Goal: Task Accomplishment & Management: Manage account settings

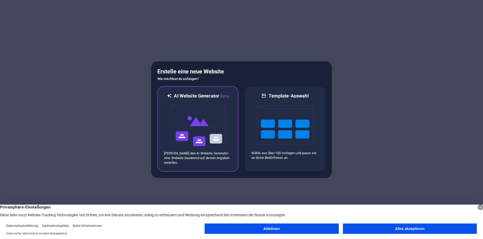
click at [208, 116] on img at bounding box center [198, 125] width 57 height 52
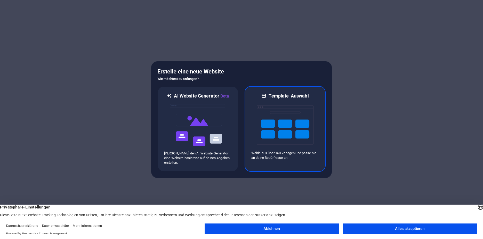
click at [285, 120] on img at bounding box center [285, 125] width 57 height 52
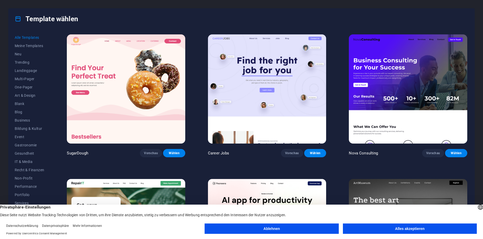
click at [402, 227] on button "Alles akzeptieren" at bounding box center [410, 228] width 134 height 10
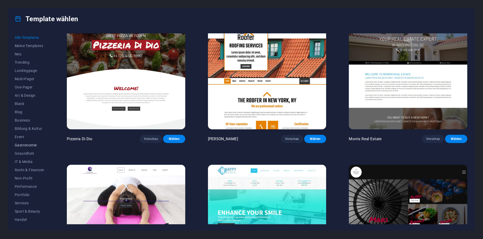
scroll to position [16, 0]
click at [19, 120] on span "Event" at bounding box center [29, 120] width 29 height 4
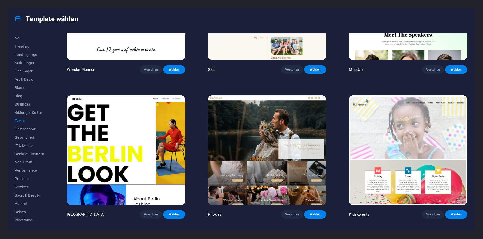
scroll to position [0, 0]
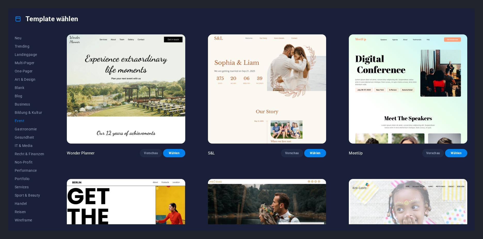
click at [150, 101] on img at bounding box center [126, 88] width 118 height 109
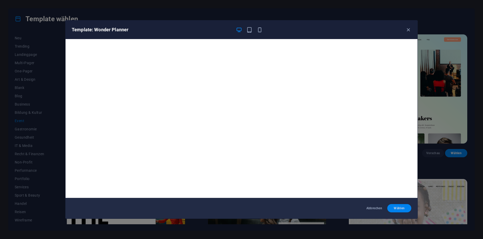
click at [399, 209] on span "Wählen" at bounding box center [400, 208] width 16 height 4
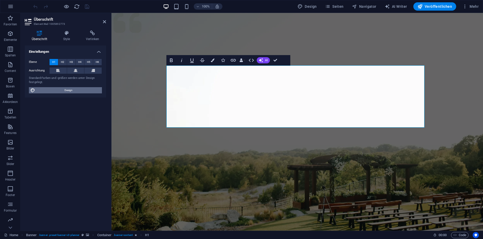
drag, startPoint x: 77, startPoint y: 92, endPoint x: 61, endPoint y: 58, distance: 37.4
click at [77, 92] on span "Design" at bounding box center [69, 90] width 64 height 6
select select "px"
select select "300"
select select "px"
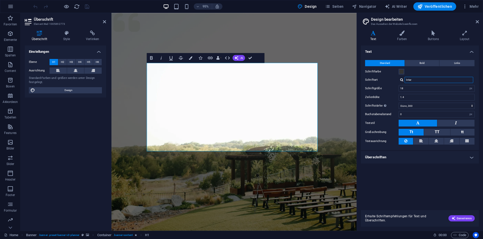
click at [415, 80] on input "Inter" at bounding box center [439, 80] width 69 height 6
click at [402, 78] on div at bounding box center [401, 79] width 3 height 3
click at [422, 101] on div "Schriften verwalten →" at bounding box center [440, 100] width 68 height 6
select select "popularity"
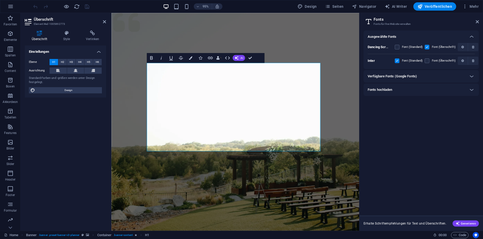
click at [425, 77] on div "Verfügbare Fonts (Google Fonts)" at bounding box center [417, 76] width 98 height 6
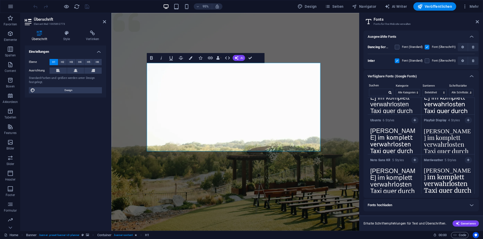
scroll to position [301, 0]
click at [408, 92] on select "Alle Kategorien serif display monospace sans-serif handwriting" at bounding box center [408, 92] width 24 height 7
click at [396, 89] on select "Alle Kategorien serif display monospace sans-serif handwriting" at bounding box center [408, 92] width 24 height 7
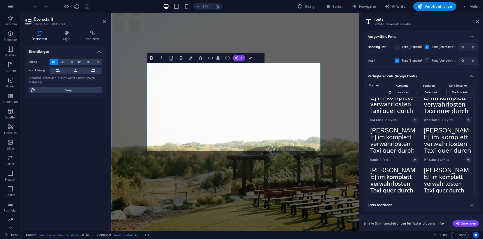
scroll to position [262, 0]
click at [407, 90] on select "Alle Kategorien serif display monospace sans-serif handwriting" at bounding box center [408, 92] width 24 height 7
click at [396, 89] on select "Alle Kategorien serif display monospace sans-serif handwriting" at bounding box center [408, 92] width 24 height 7
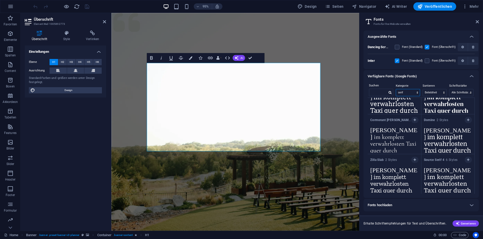
scroll to position [261, 0]
click at [438, 90] on select "Name Kategorie Beliebtheit" at bounding box center [435, 92] width 24 height 7
click at [458, 91] on select "Alle Schriftstärken 100 100italic 200 200italic 300 300italic 500 500italic 600…" at bounding box center [462, 92] width 24 height 7
click at [413, 88] on label "Kategorie" at bounding box center [408, 86] width 24 height 6
click at [410, 92] on select "Alle Kategorien serif display monospace sans-serif handwriting" at bounding box center [408, 92] width 24 height 7
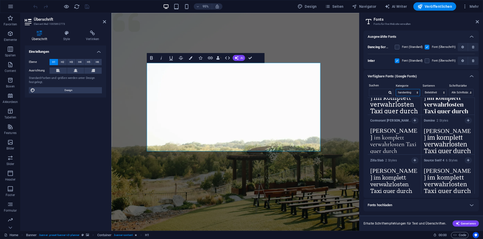
click at [396, 89] on select "Alle Kategorien serif display monospace sans-serif handwriting" at bounding box center [408, 92] width 24 height 7
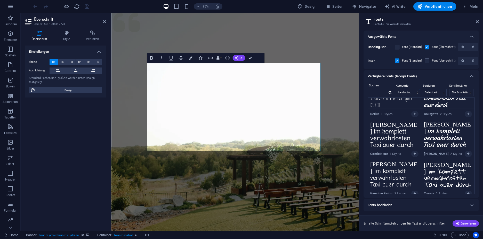
scroll to position [172, 0]
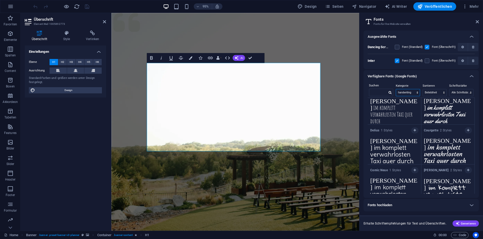
click at [409, 91] on select "Alle Kategorien serif display monospace sans-serif handwriting" at bounding box center [408, 92] width 24 height 7
select select "display"
click at [396, 89] on select "Alle Kategorien serif display monospace sans-serif handwriting" at bounding box center [408, 92] width 24 height 7
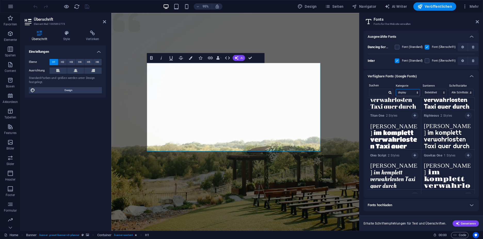
scroll to position [188, 0]
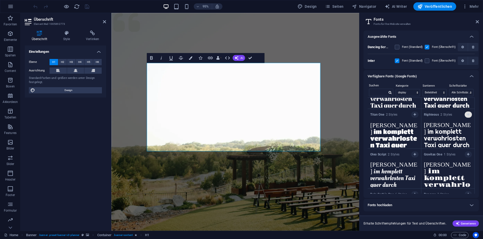
click at [467, 115] on icon "button" at bounding box center [468, 114] width 2 height 3
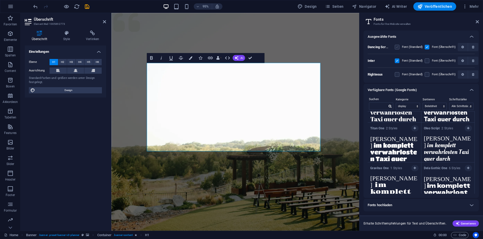
click at [397, 46] on label at bounding box center [397, 47] width 5 height 5
click at [0, 0] on Script "checkbox" at bounding box center [0, 0] width 0 height 0
click at [398, 46] on label at bounding box center [397, 47] width 5 height 5
click at [0, 0] on Script "checkbox" at bounding box center [0, 0] width 0 height 0
click at [398, 61] on label at bounding box center [397, 60] width 5 height 5
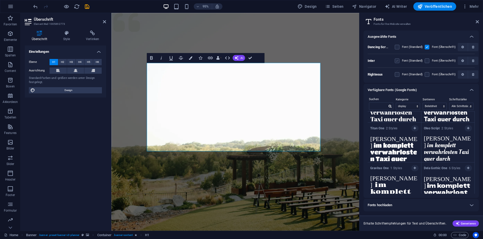
click at [0, 0] on input "checkbox" at bounding box center [0, 0] width 0 height 0
click at [465, 224] on span "Generieren" at bounding box center [466, 223] width 20 height 4
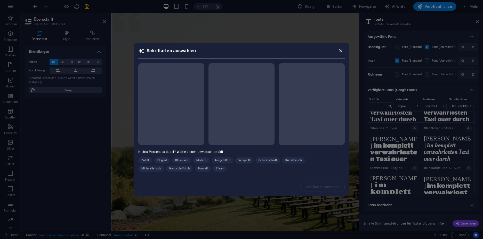
click at [343, 50] on icon "button" at bounding box center [341, 51] width 6 height 6
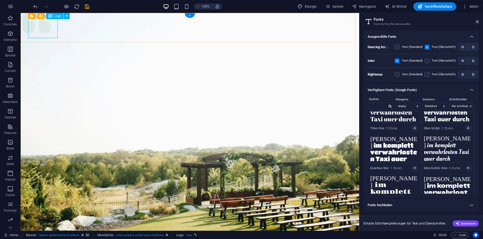
click at [58, 17] on span "Logo" at bounding box center [57, 15] width 7 height 3
click at [53, 16] on div "Logo" at bounding box center [54, 16] width 17 height 6
click at [45, 15] on icon at bounding box center [43, 15] width 3 height 5
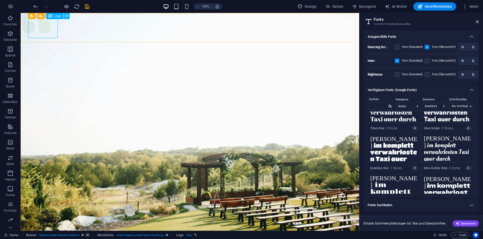
click at [66, 16] on icon at bounding box center [66, 15] width 3 height 5
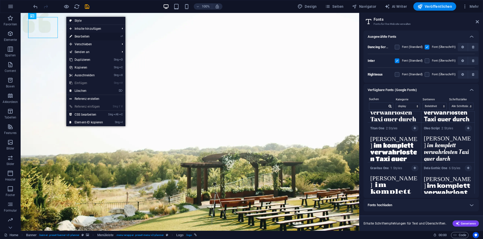
click at [85, 38] on link "⏎ Bearbeiten" at bounding box center [86, 37] width 40 height 8
select select "px"
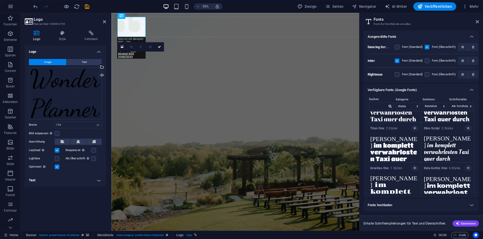
click at [36, 39] on h4 "Logo" at bounding box center [38, 35] width 26 height 11
click at [83, 64] on span "Text" at bounding box center [84, 62] width 5 height 6
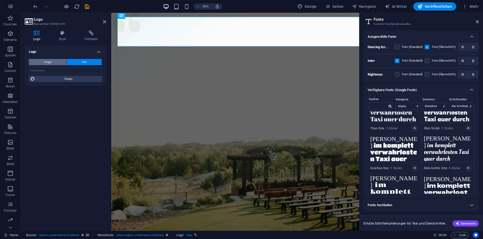
click at [47, 61] on span "Image" at bounding box center [47, 62] width 7 height 6
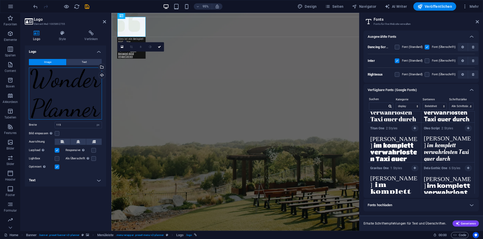
click at [74, 105] on div "Ziehe Dateien zum Hochladen hierher oder klicke hier, um aus Dateien oder koste…" at bounding box center [65, 93] width 73 height 52
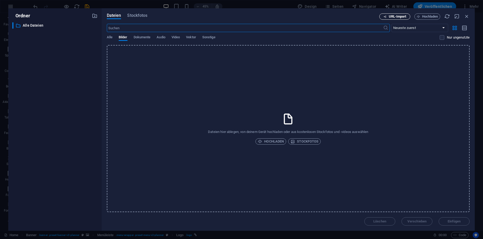
click at [406, 17] on span "URL-Import" at bounding box center [398, 16] width 18 height 3
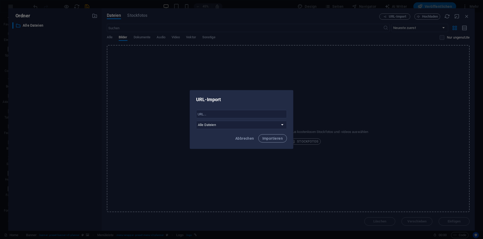
click at [224, 118] on div "​ Alle Dateien" at bounding box center [241, 119] width 91 height 19
click at [230, 114] on input "text" at bounding box center [241, 114] width 91 height 8
paste input "https://kerbevereinfischbach.my.canva.site/herzlich-willkommen-beim/_assets/med…"
type input "https://kerbevereinfischbach.my.canva.site/herzlich-willkommen-beim/_assets/med…"
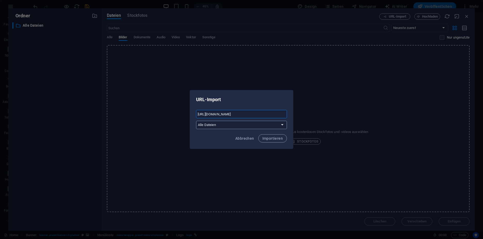
scroll to position [0, 0]
click at [232, 122] on select "Alle Dateien" at bounding box center [241, 125] width 91 height 8
click at [278, 143] on div "Abbrechen Importieren" at bounding box center [241, 140] width 103 height 18
click at [278, 139] on span "Importieren" at bounding box center [273, 138] width 20 height 4
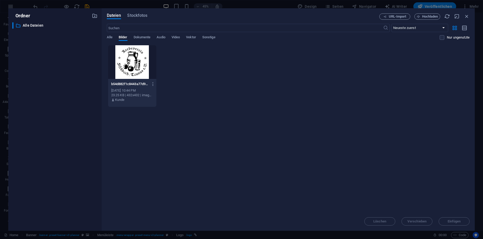
click at [137, 73] on div at bounding box center [132, 62] width 48 height 34
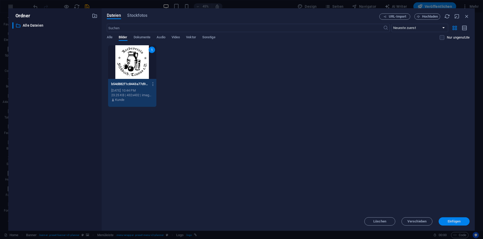
click at [448, 219] on span "Einfügen" at bounding box center [454, 220] width 13 height 3
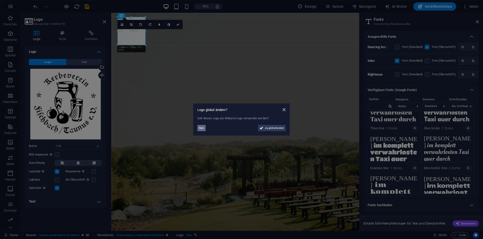
click at [198, 128] on button "Nein" at bounding box center [201, 128] width 8 height 6
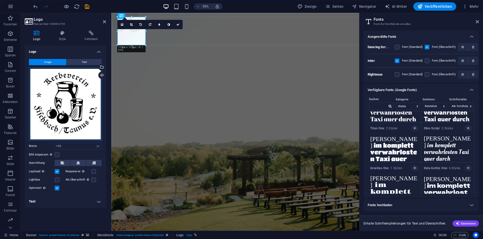
click at [88, 79] on div "Ziehe Dateien zum Hochladen hierher oder klicke hier, um aus Dateien oder koste…" at bounding box center [65, 103] width 73 height 73
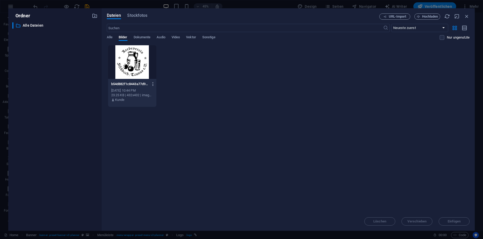
click at [154, 85] on icon "button" at bounding box center [153, 84] width 5 height 5
click at [151, 186] on h6 "Löschen" at bounding box center [156, 184] width 33 height 6
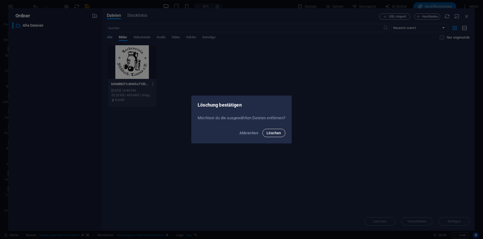
click at [275, 130] on button "Löschen" at bounding box center [274, 133] width 23 height 8
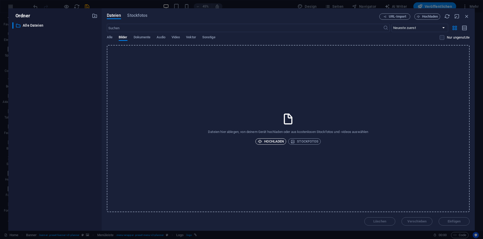
click at [277, 142] on span "Hochladen" at bounding box center [271, 141] width 26 height 6
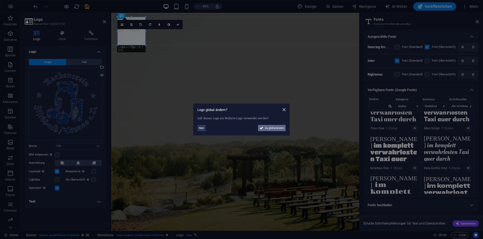
click at [268, 128] on span "Ja, global ändern" at bounding box center [274, 128] width 19 height 6
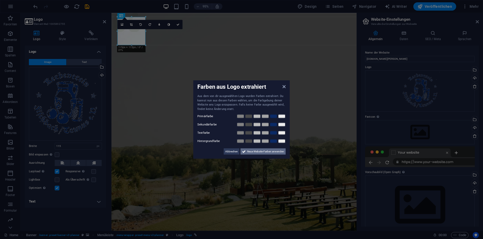
click at [263, 152] on span "Neue Website-Farben anwenden" at bounding box center [265, 151] width 37 height 6
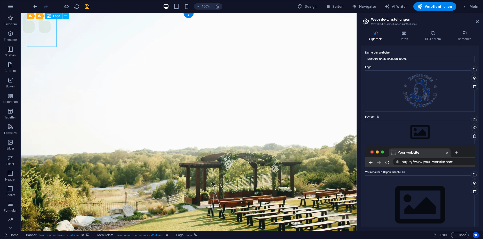
click at [64, 17] on icon at bounding box center [65, 15] width 3 height 5
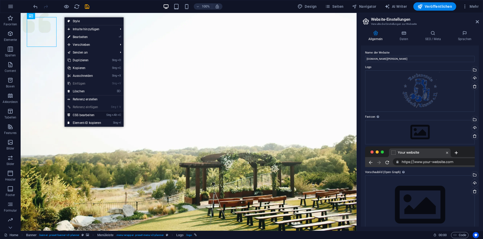
drag, startPoint x: 83, startPoint y: 102, endPoint x: 98, endPoint y: 115, distance: 19.6
click at [98, 115] on link "Strg Alt C CSS bearbeiten" at bounding box center [85, 115] width 40 height 8
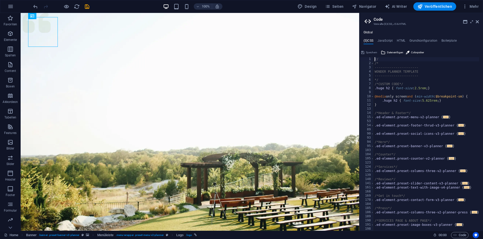
scroll to position [0, 0]
click at [58, 16] on span "Logo" at bounding box center [57, 15] width 7 height 3
click at [66, 15] on icon at bounding box center [66, 15] width 3 height 5
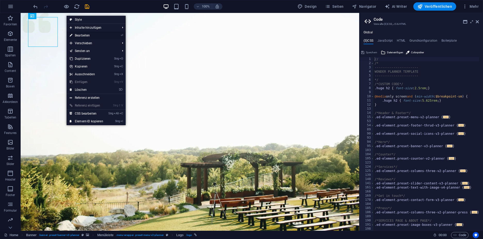
click at [95, 36] on link "⏎ Bearbeiten" at bounding box center [87, 35] width 40 height 8
select select "px"
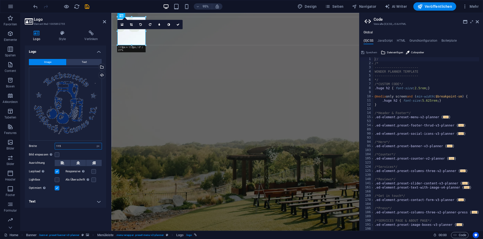
click at [79, 147] on input "115" at bounding box center [78, 146] width 47 height 6
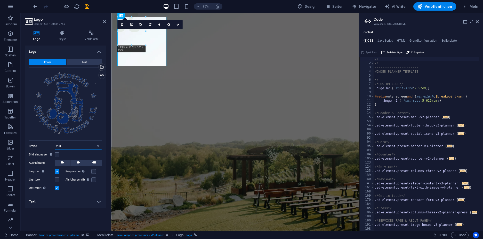
click at [74, 146] on input "200" at bounding box center [78, 146] width 47 height 6
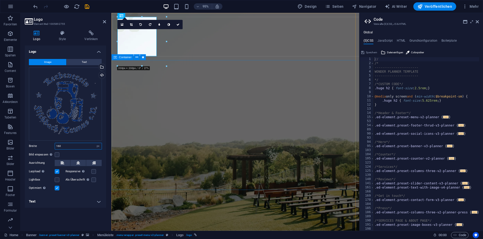
type input "160"
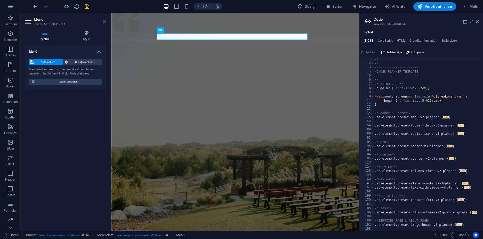
click at [103, 22] on icon at bounding box center [104, 22] width 3 height 4
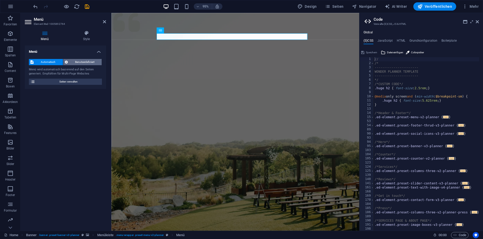
click at [84, 65] on span "Benutzerdefiniert" at bounding box center [84, 62] width 31 height 6
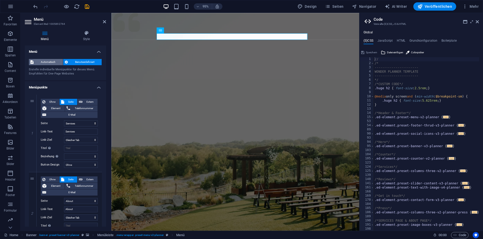
click at [47, 64] on span "Automatisch" at bounding box center [48, 62] width 26 height 6
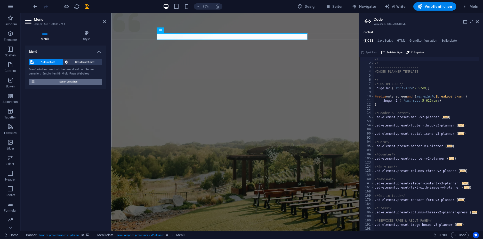
click at [56, 81] on span "Seiten verwalten" at bounding box center [69, 81] width 64 height 6
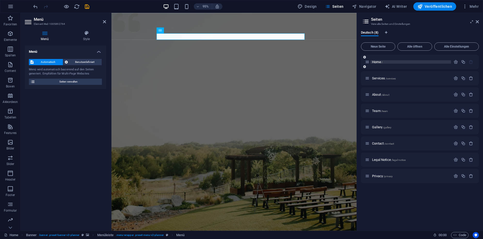
click at [377, 62] on span "Home /" at bounding box center [377, 62] width 11 height 4
click at [385, 78] on span "Services /services" at bounding box center [384, 78] width 24 height 4
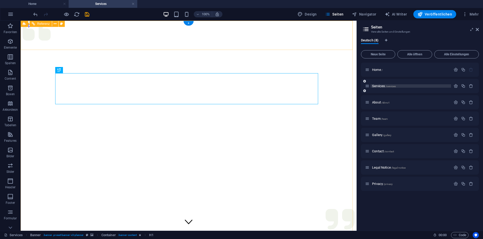
scroll to position [0, 0]
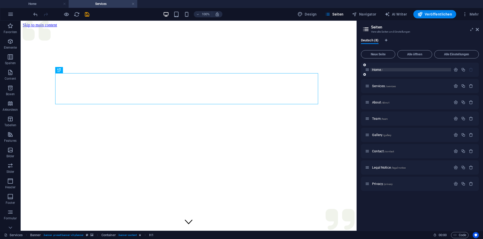
click at [374, 69] on span "Home /" at bounding box center [377, 70] width 11 height 4
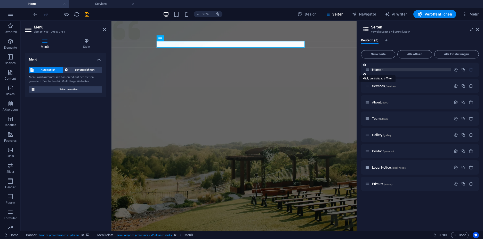
click at [374, 69] on span "Home /" at bounding box center [377, 70] width 11 height 4
click at [378, 135] on span "Gallery /gallery" at bounding box center [381, 135] width 19 height 4
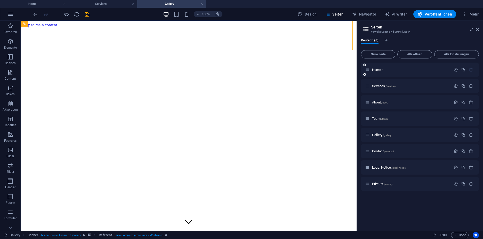
click at [376, 71] on div "Home /" at bounding box center [408, 70] width 86 height 6
click at [377, 70] on span "Home /" at bounding box center [377, 70] width 11 height 4
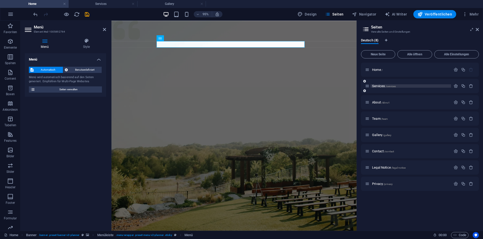
click at [382, 87] on span "Services /services" at bounding box center [384, 86] width 24 height 4
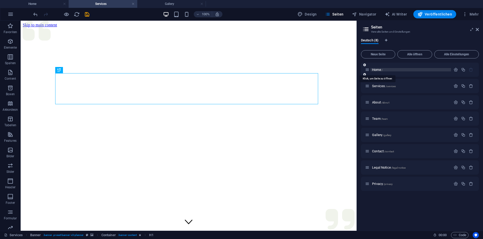
click at [376, 70] on span "Home /" at bounding box center [377, 70] width 11 height 4
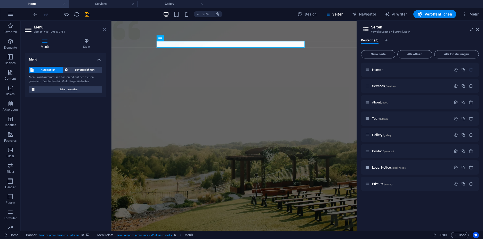
click at [103, 30] on icon at bounding box center [104, 29] width 3 height 4
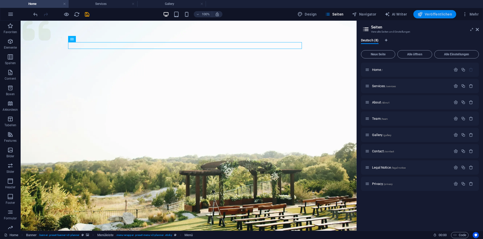
click at [426, 14] on span "Veröffentlichen" at bounding box center [435, 14] width 35 height 5
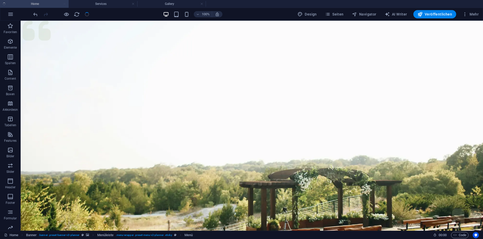
checkbox input "false"
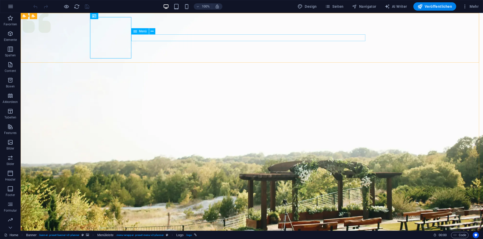
click at [142, 32] on span "Menü" at bounding box center [143, 31] width 8 height 3
click at [142, 30] on span "Menü" at bounding box center [143, 31] width 8 height 3
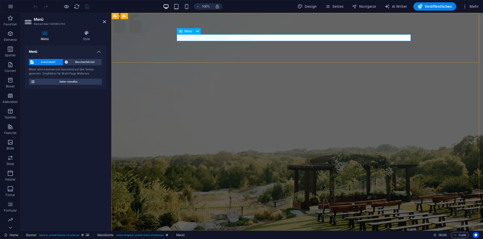
click at [87, 33] on icon at bounding box center [86, 32] width 39 height 5
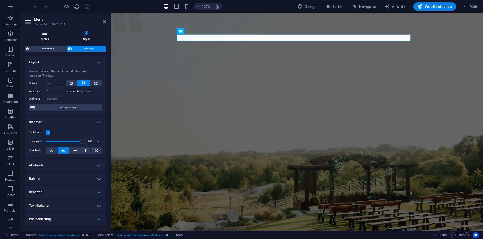
click at [43, 37] on h4 "Menü" at bounding box center [46, 35] width 42 height 11
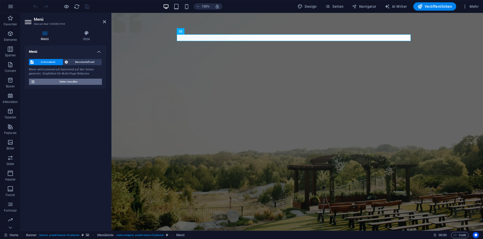
click at [61, 81] on span "Seiten verwalten" at bounding box center [69, 81] width 64 height 6
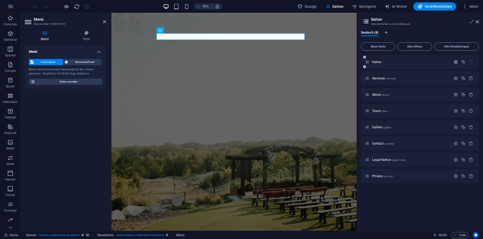
click at [456, 61] on icon "button" at bounding box center [456, 62] width 4 height 4
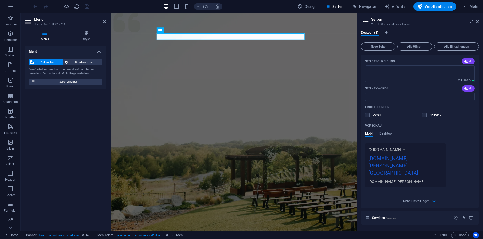
scroll to position [68, 0]
click at [367, 113] on label at bounding box center [367, 114] width 5 height 5
click at [0, 0] on input "checkbox" at bounding box center [0, 0] width 0 height 0
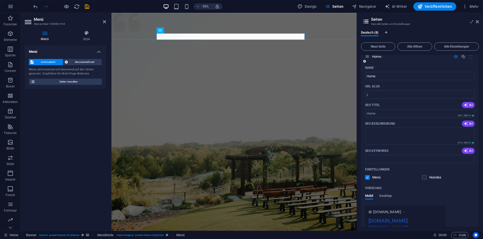
scroll to position [0, 0]
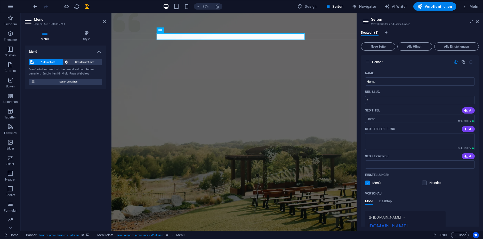
click at [439, 26] on div "Deutsch (8) Neue Seite Alle öffnen Alle Einstellungen Home / Name Home ​ URL SL…" at bounding box center [420, 128] width 126 height 204
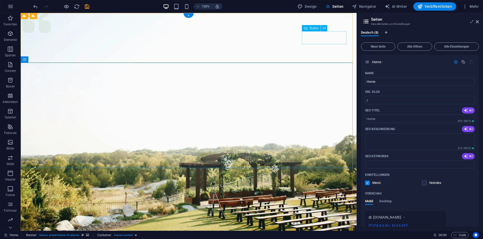
click at [312, 27] on span "Button" at bounding box center [314, 28] width 9 height 3
click at [323, 27] on icon at bounding box center [324, 28] width 3 height 5
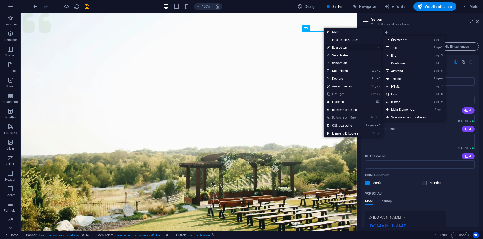
click at [343, 46] on link "⏎ Bearbeiten" at bounding box center [344, 48] width 40 height 8
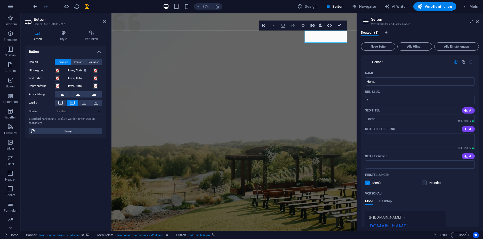
click at [101, 24] on header "Button Element #ed-1005892767" at bounding box center [65, 19] width 81 height 13
click at [104, 22] on icon at bounding box center [104, 22] width 3 height 4
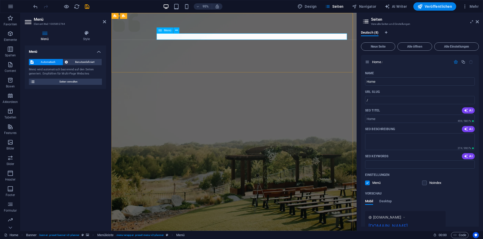
drag, startPoint x: 210, startPoint y: 38, endPoint x: 214, endPoint y: 38, distance: 3.9
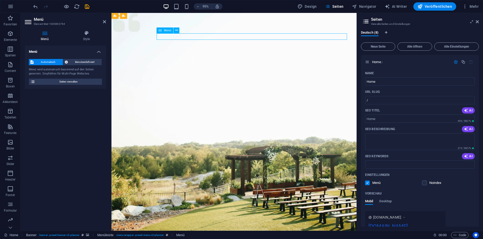
click at [478, 22] on icon at bounding box center [477, 22] width 3 height 4
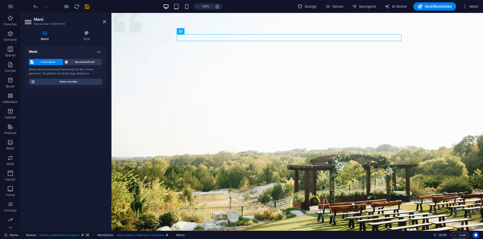
click at [108, 21] on aside "Menü Element #ed-1005892764 Menü Style Menü Automatisch Benutzerdefiniert Menü …" at bounding box center [66, 121] width 91 height 217
click at [105, 21] on icon at bounding box center [104, 22] width 3 height 4
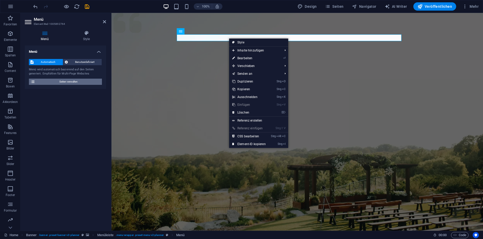
click at [82, 82] on span "Seiten verwalten" at bounding box center [69, 81] width 64 height 6
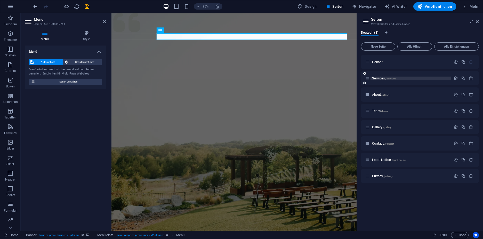
click at [382, 79] on span "Services /services" at bounding box center [384, 78] width 24 height 4
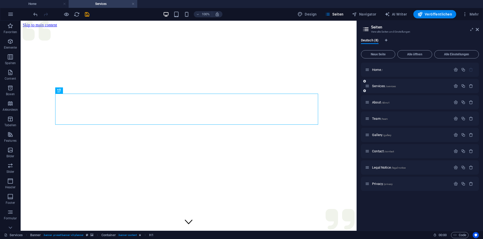
click at [380, 83] on div "Services /services" at bounding box center [408, 86] width 86 height 6
click at [382, 85] on span "Services /services" at bounding box center [384, 86] width 24 height 4
click at [381, 86] on span "Services /services" at bounding box center [384, 86] width 24 height 4
click at [382, 86] on span "Services /services" at bounding box center [384, 86] width 24 height 4
click at [471, 86] on icon "button" at bounding box center [471, 86] width 4 height 4
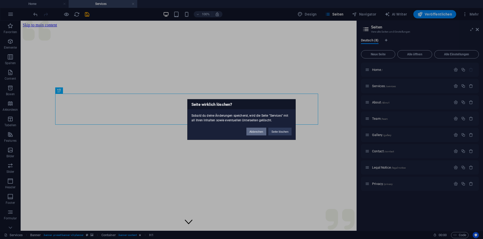
drag, startPoint x: 249, startPoint y: 132, endPoint x: 251, endPoint y: 103, distance: 28.9
click at [249, 132] on button "Abbrechen" at bounding box center [257, 132] width 20 height 8
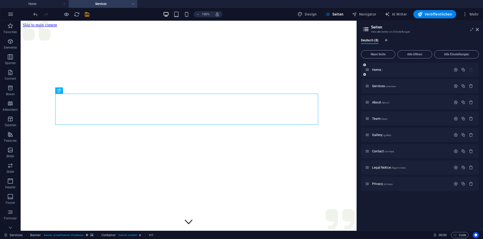
click at [378, 67] on div "Home /" at bounding box center [408, 70] width 86 height 6
click at [380, 70] on span "Home /" at bounding box center [377, 70] width 11 height 4
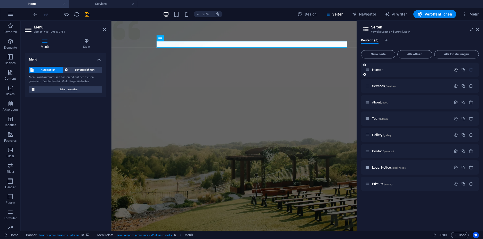
click at [454, 70] on icon "button" at bounding box center [456, 69] width 4 height 4
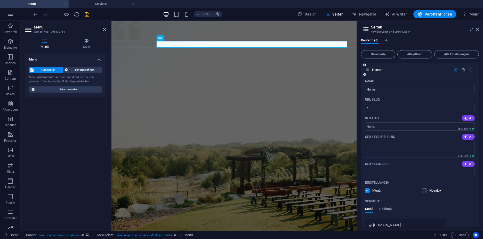
click at [400, 94] on div "Name Home ​ URL SLUG / ​ SEO Titel AI ​ 459 / 580 Px SEO Beschreibung AI ​ 274 …" at bounding box center [420, 180] width 118 height 207
click at [400, 90] on input "Home" at bounding box center [420, 89] width 110 height 8
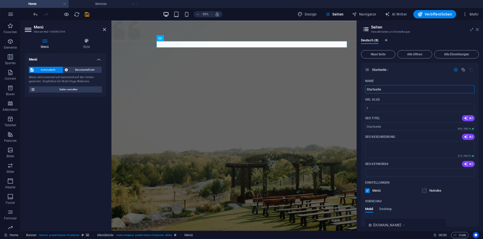
type input "Startseite"
click at [476, 29] on icon at bounding box center [477, 29] width 3 height 4
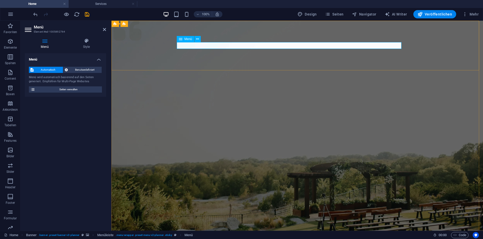
click at [92, 91] on span "Seiten verwalten" at bounding box center [69, 89] width 64 height 6
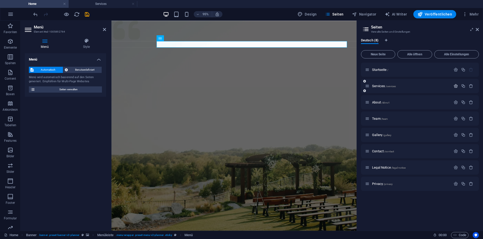
click at [455, 86] on icon "button" at bounding box center [456, 86] width 4 height 4
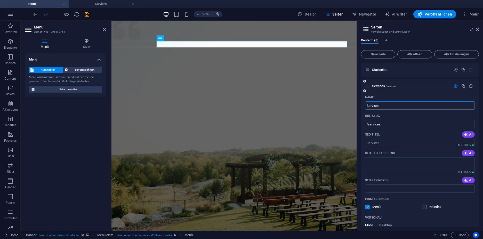
click at [385, 107] on input "Services" at bounding box center [420, 105] width 110 height 8
type input "Über u"
type input "/ueber"
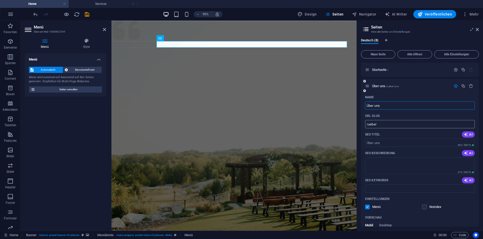
type input "Über uns"
type input "/ueber-uns"
type input "Über uns"
drag, startPoint x: 477, startPoint y: 29, endPoint x: 365, endPoint y: 8, distance: 113.5
click at [477, 29] on icon at bounding box center [477, 29] width 3 height 4
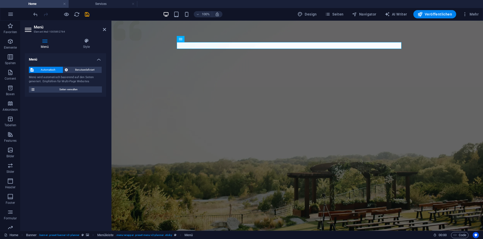
click at [102, 29] on header "Menü Element #ed-1005892764" at bounding box center [65, 27] width 81 height 13
click at [101, 29] on h2 "Menü" at bounding box center [70, 27] width 72 height 5
click at [102, 29] on h2 "Menü" at bounding box center [70, 27] width 72 height 5
drag, startPoint x: 104, startPoint y: 29, endPoint x: 84, endPoint y: 9, distance: 29.2
click at [104, 29] on icon at bounding box center [104, 29] width 3 height 4
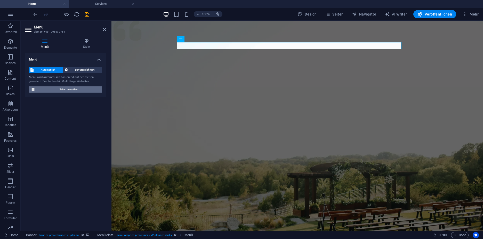
click at [78, 88] on span "Seiten verwalten" at bounding box center [69, 89] width 64 height 6
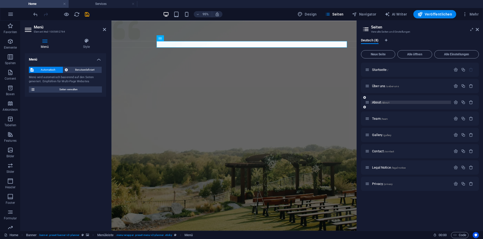
click at [376, 103] on span "About /about" at bounding box center [380, 102] width 17 height 4
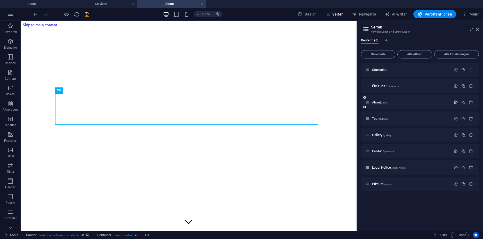
click at [455, 102] on icon "button" at bounding box center [456, 102] width 4 height 4
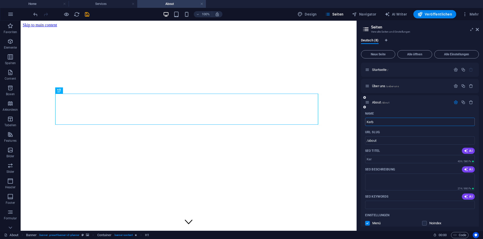
type input "Kerbe"
type input "/ker"
type input "Kerbebor"
type input "/kerbe"
type input "Kerbeborsch"
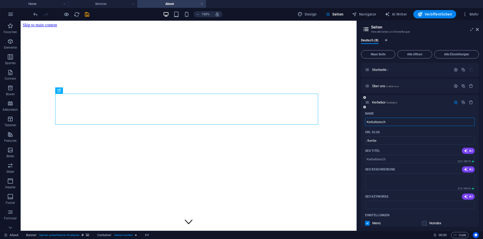
type input "/kerbebor"
type input "Kerbeborsch"
type input "/kerbeborsch"
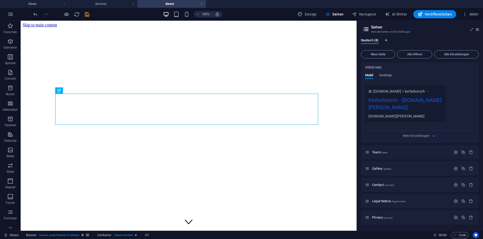
scroll to position [173, 0]
type input "Kerbeborsch"
click at [454, 152] on icon "button" at bounding box center [456, 152] width 4 height 4
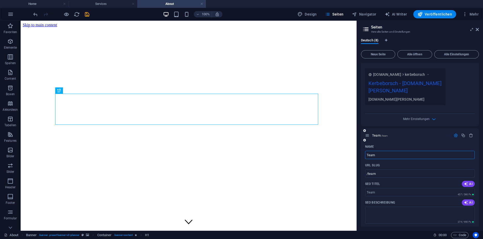
scroll to position [183, 0]
click at [399, 158] on input "Team" at bounding box center [420, 154] width 110 height 8
click at [393, 158] on input "Team" at bounding box center [420, 154] width 110 height 8
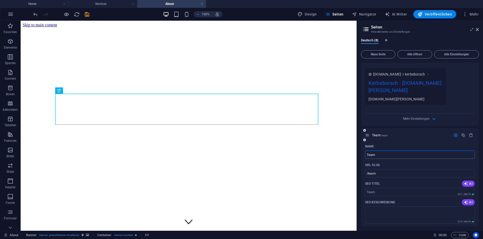
click at [393, 158] on input "Team" at bounding box center [420, 154] width 110 height 8
type input "K"
type input "/k"
type input "/"
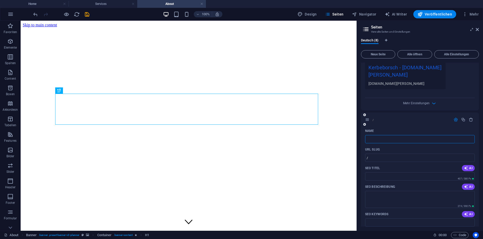
scroll to position [199, 0]
type input "Unsere"
type input "/uns"
type input "Uns"
type input "Unsere Ker"
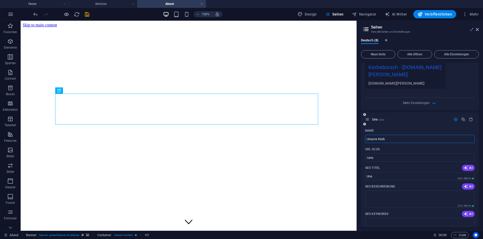
type input "/unsere-kerb"
type input "Unsere Kerb"
type input "U"
type input "Kerb"
type input "/"
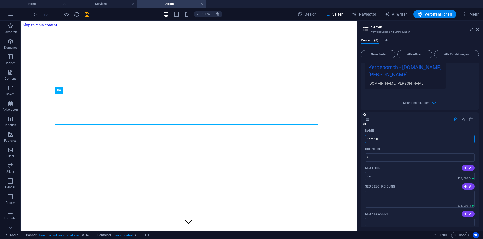
type input "Kerb 202"
type input "/kerb"
type input "Kerb"
type input "Kerb 2026"
type input "/kerb-2026"
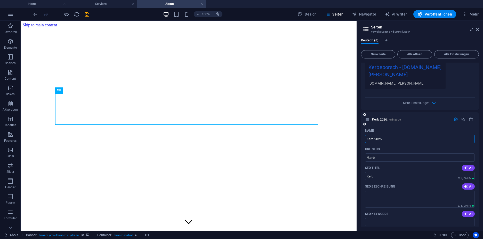
type input "Kerb 2026"
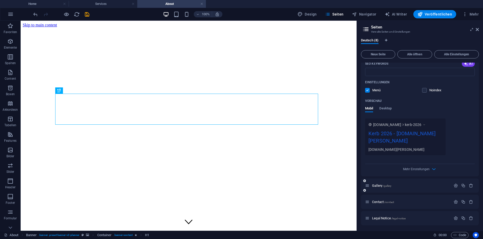
scroll to position [380, 0]
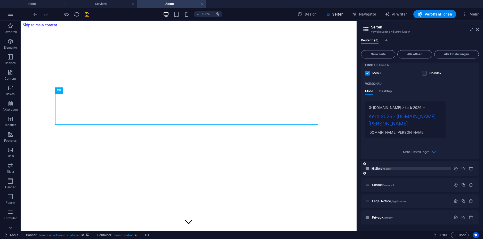
type input "Kerb 2026"
click at [379, 168] on span "Gallery /gallery" at bounding box center [381, 168] width 19 height 4
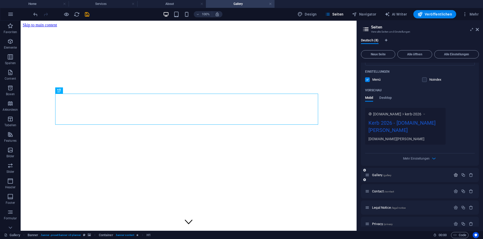
scroll to position [0, 0]
click at [455, 177] on icon "button" at bounding box center [456, 174] width 4 height 4
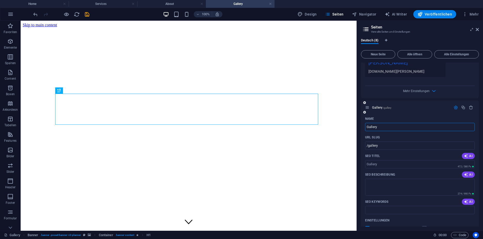
scroll to position [427, 0]
click at [396, 131] on input "Gallery" at bounding box center [420, 126] width 110 height 8
type input "Ver"
type input "/ver"
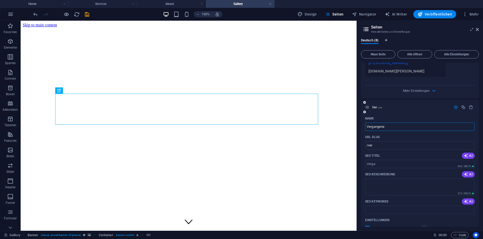
type input "Vergangene"
type input "/verga"
type input "Vergangene Verw"
type input "/vergangene"
type input "Vergangene Verwa"
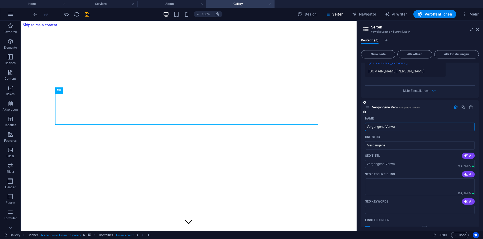
type input "/vergangene-verw"
type input "Vergangene Veranst"
type input "/vergangene-ver"
type input "Vergangene Veranstalgungen"
type input "/vergangene-veranstal"
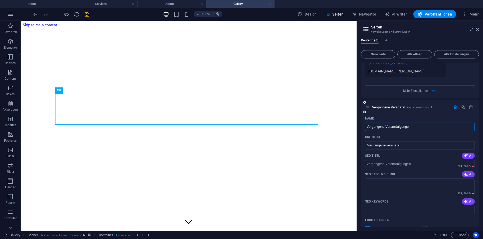
type input "Vergangene Veranstalgung"
type input "/vergangene-veranstalgungen"
type input "Vergangene Veransta"
type input "/vergangene-veransta"
type input "Vergangene Veranstaltungen"
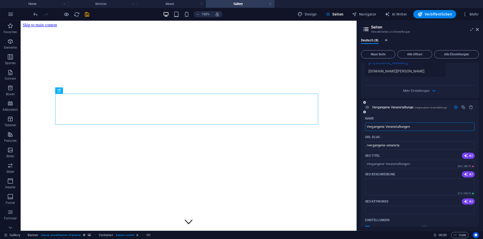
type input "/vergangene-veranstaltunge"
type input "Vergangene Veranstaltungen"
type input "/vergangene-veranstaltungen"
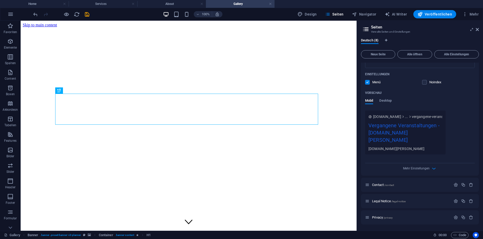
scroll to position [582, 0]
type input "Vergangene Veranstaltungen"
click at [454, 187] on icon "button" at bounding box center [456, 184] width 4 height 4
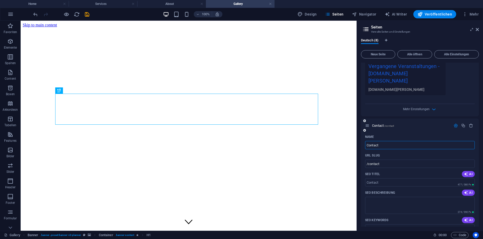
scroll to position [633, 0]
click at [408, 147] on input "Contact" at bounding box center [420, 143] width 110 height 8
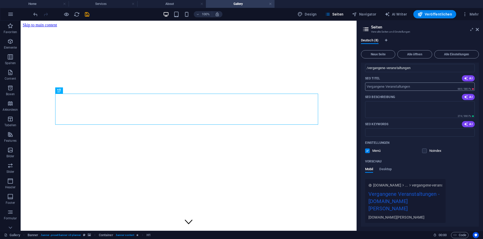
scroll to position [471, 0]
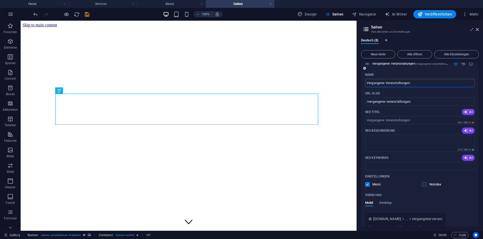
click at [380, 87] on input "Vergangene Veranstaltungen" at bounding box center [420, 83] width 110 height 8
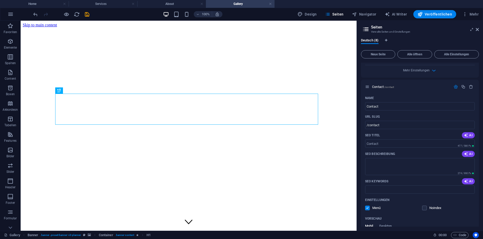
scroll to position [670, 0]
click at [388, 110] on input "Contact" at bounding box center [420, 106] width 110 height 8
type input "Kontakt"
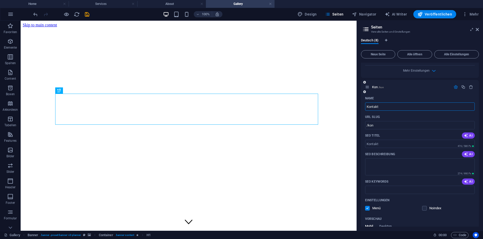
type input "/kon"
type input "Kontakt"
type input "/kontakt"
type input "Kontakt"
click at [478, 29] on icon at bounding box center [477, 29] width 3 height 4
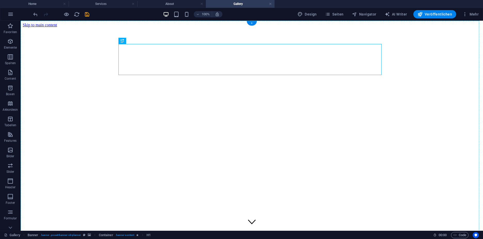
drag, startPoint x: 288, startPoint y: 66, endPoint x: 288, endPoint y: 144, distance: 77.4
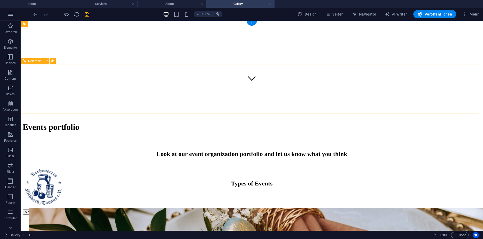
scroll to position [0, 0]
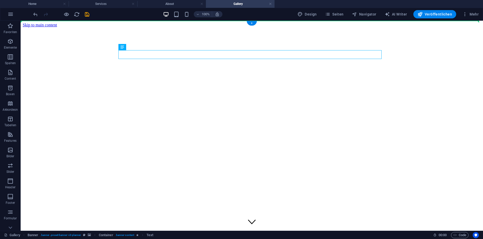
drag, startPoint x: 235, startPoint y: 53, endPoint x: 236, endPoint y: 134, distance: 80.8
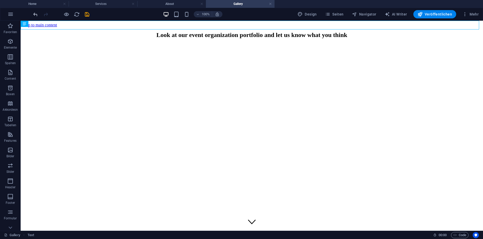
click at [34, 15] on icon "undo" at bounding box center [36, 14] width 6 height 6
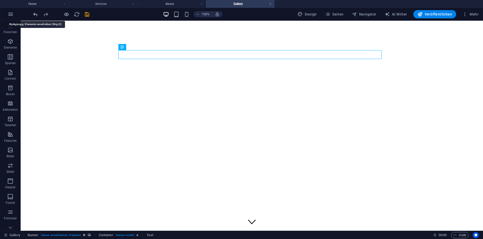
click at [34, 15] on icon "undo" at bounding box center [36, 14] width 6 height 6
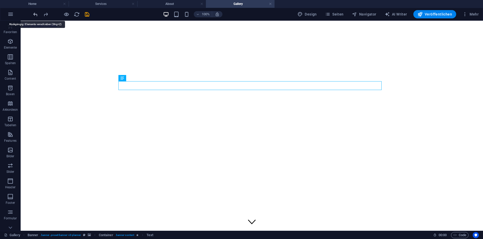
click at [34, 15] on icon "undo" at bounding box center [36, 14] width 6 height 6
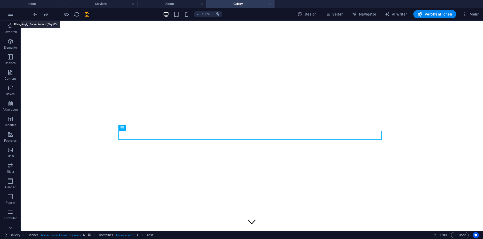
click at [34, 15] on icon "undo" at bounding box center [36, 14] width 6 height 6
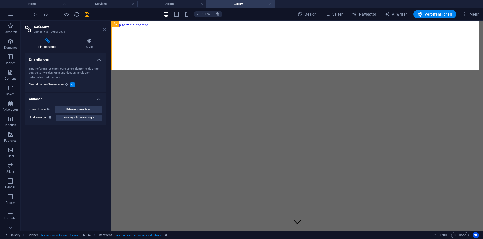
click at [103, 29] on icon at bounding box center [104, 29] width 3 height 4
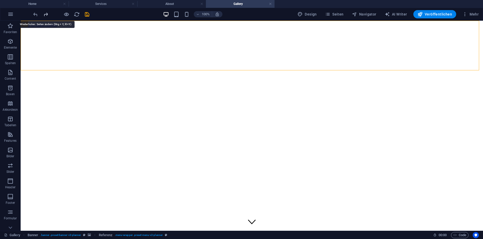
click at [43, 15] on icon "redo" at bounding box center [46, 14] width 6 height 6
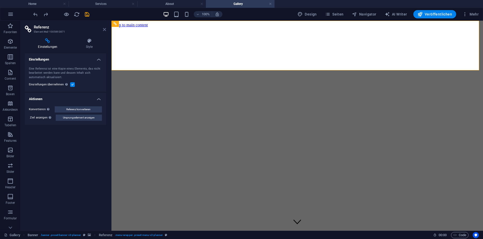
click at [105, 28] on icon at bounding box center [104, 29] width 3 height 4
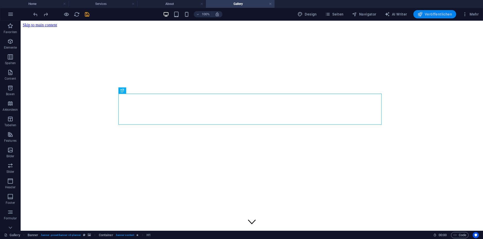
click at [443, 12] on span "Veröffentlichen" at bounding box center [435, 14] width 35 height 5
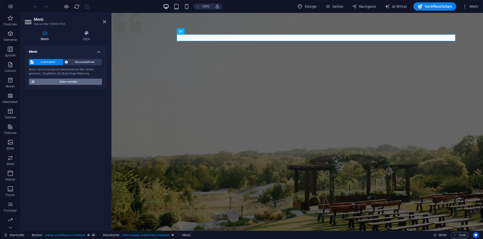
click at [85, 82] on span "Seiten verwalten" at bounding box center [69, 81] width 64 height 6
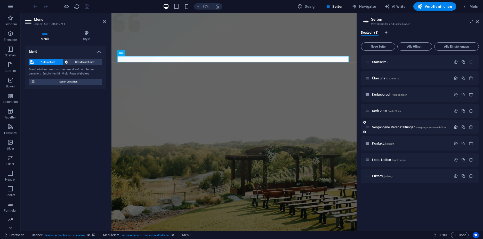
click at [455, 126] on icon "button" at bounding box center [456, 127] width 4 height 4
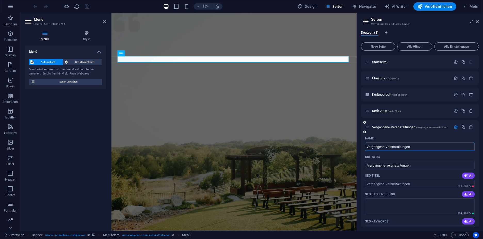
click at [391, 147] on input "Vergangene Veranstaltungen" at bounding box center [420, 146] width 110 height 8
type input "Ger"
type input "/g"
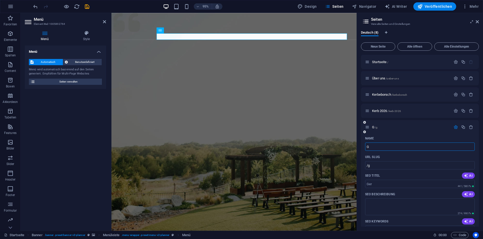
type input "Ga"
type input "/ger"
type input "Gale"
type input "/ga"
type input "Galerien"
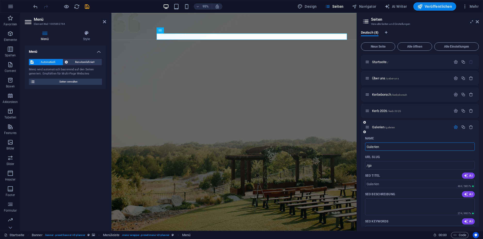
type input "/galerien"
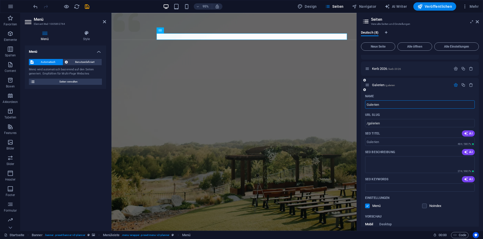
scroll to position [35, 0]
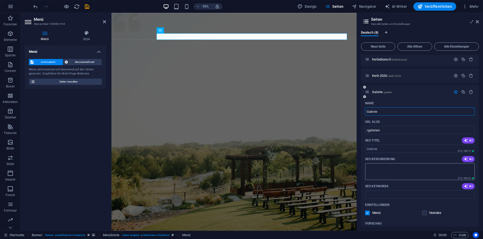
type input "Galerie"
type input "/galerie"
type input "Galerie"
click at [461, 209] on div "Einstellungen Menü Noindex" at bounding box center [420, 208] width 110 height 17
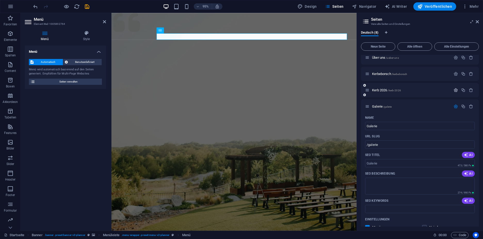
click at [455, 90] on icon "button" at bounding box center [456, 90] width 4 height 4
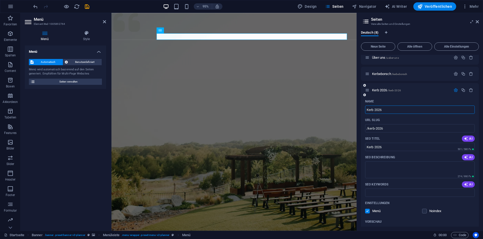
click at [410, 108] on input "Kerb 2026" at bounding box center [420, 109] width 110 height 8
type input "Veranstal"
type input "/veranstalu"
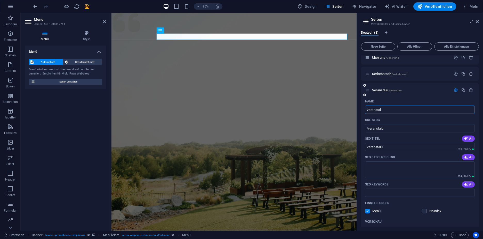
type input "Veranstalu"
type input "Veranstal"
type input "/veranstal"
type input "Veranstal"
type input "Veranstaltungen"
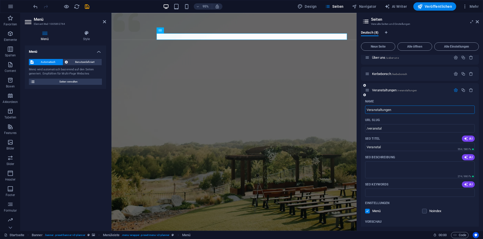
type input "/veranstaltungen"
type input "Veranstaltungen"
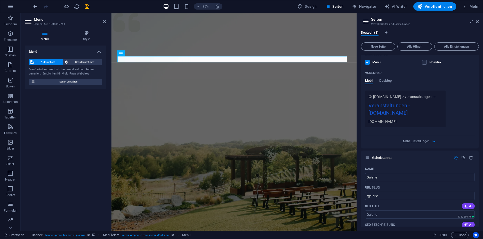
scroll to position [169, 0]
type input "Veranstaltungen"
click at [433, 144] on icon "button" at bounding box center [434, 141] width 6 height 6
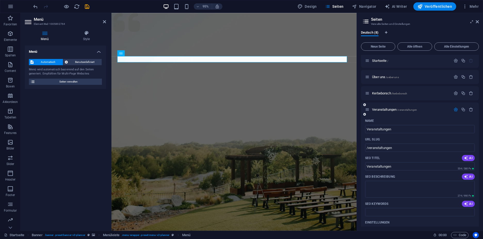
scroll to position [0, 0]
click at [387, 33] on icon "Sprachen-Tabs" at bounding box center [386, 32] width 2 height 3
select select "31"
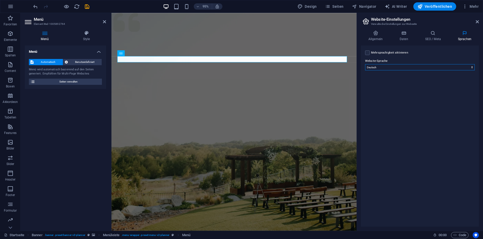
click at [388, 66] on select "Abchasisch Afar Afrikaans Akan Albanisch Amharisch Arabisch Aragonisch Armenisc…" at bounding box center [420, 67] width 110 height 6
click at [418, 57] on div "Mehrsprachigkeit aktivieren Um die Mehrsprachigkeit zu deaktivieren, lösche Spr…" at bounding box center [420, 135] width 118 height 181
click at [377, 36] on h4 "Allgemein" at bounding box center [376, 35] width 31 height 11
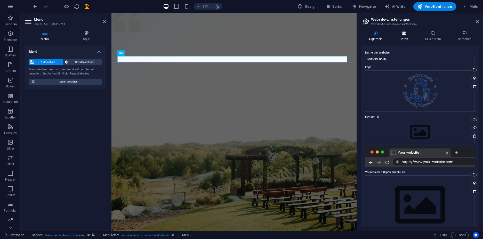
click at [404, 35] on icon at bounding box center [403, 32] width 23 height 5
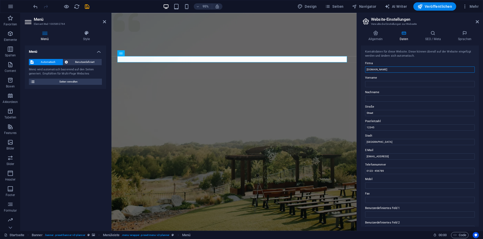
click at [397, 67] on input "hopeful-bouman.193-242-223-4.plesk.page" at bounding box center [420, 69] width 110 height 6
type input "Kerbeverein Fischbach e.V."
click at [382, 82] on input "Vorname" at bounding box center [420, 84] width 110 height 6
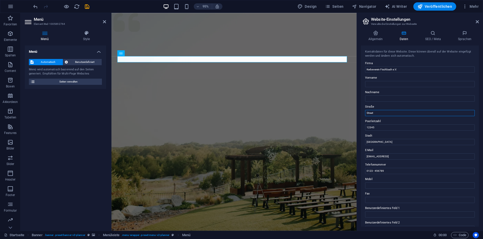
paste input "Fischbacher Kirchgasse 4"
type input "Fischbacher Kirchgasse 4"
type input "65779"
type input "Kelkheim"
click at [385, 156] on input "b81cb7ce8353353edae57e9d8f7417@plesk.local" at bounding box center [420, 156] width 110 height 6
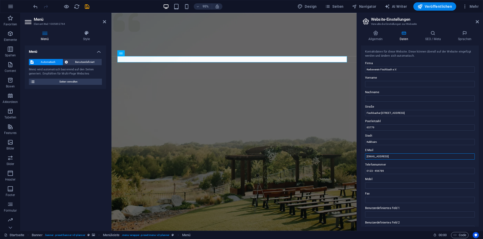
paste input "[EMAIL_ADDRESS][DOMAIN_NAME]"
type input "[EMAIL_ADDRESS][DOMAIN_NAME]"
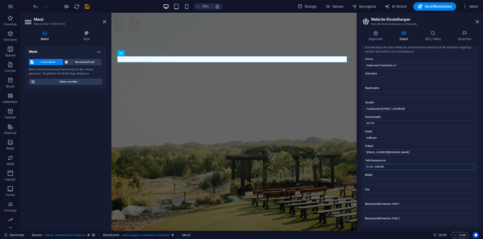
click at [392, 168] on input "0123 - 456789" at bounding box center [420, 166] width 110 height 6
paste input "6195 62307"
click at [367, 168] on input "6195 62307" at bounding box center [420, 166] width 110 height 6
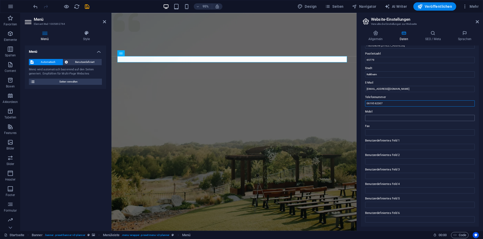
scroll to position [0, 0]
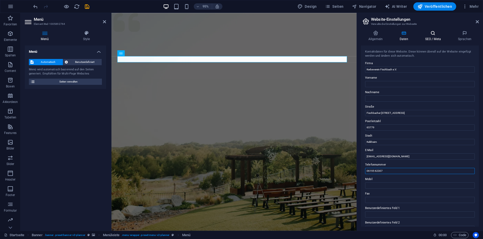
type input "06195 62307"
click at [444, 32] on icon at bounding box center [433, 32] width 31 height 5
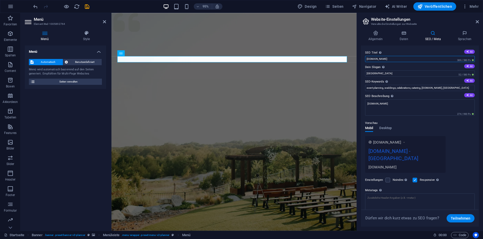
click at [430, 59] on input "hopeful-bouman.193-242-223-4.plesk.page" at bounding box center [420, 59] width 110 height 6
type input "Kerbeverein Fischbach e.V."
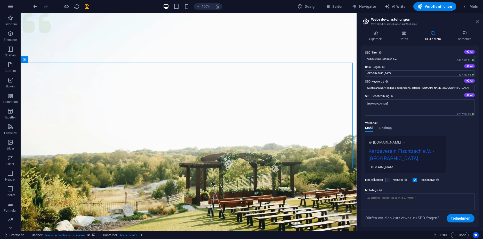
click at [478, 22] on icon at bounding box center [477, 22] width 3 height 4
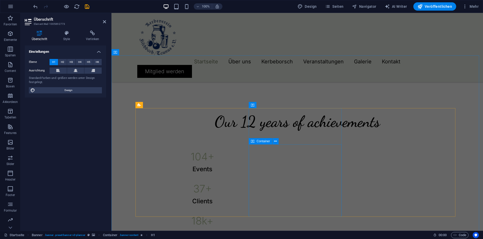
scroll to position [227, 0]
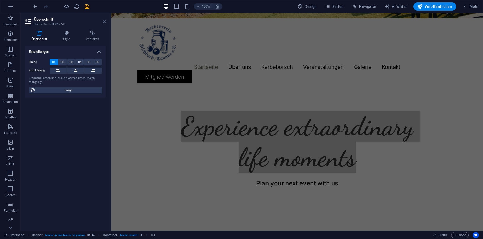
click at [104, 22] on icon at bounding box center [104, 22] width 3 height 4
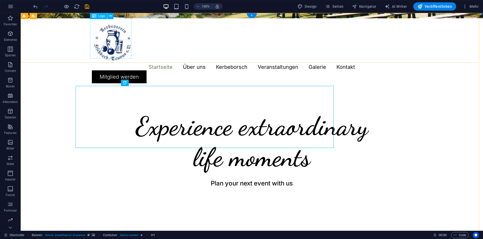
scroll to position [0, 0]
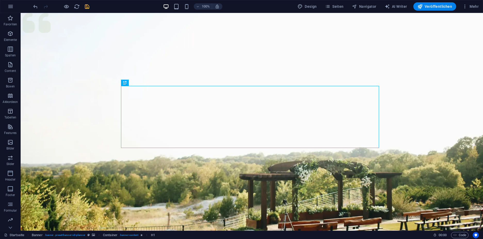
click at [87, 9] on icon "save" at bounding box center [87, 7] width 6 height 6
checkbox input "false"
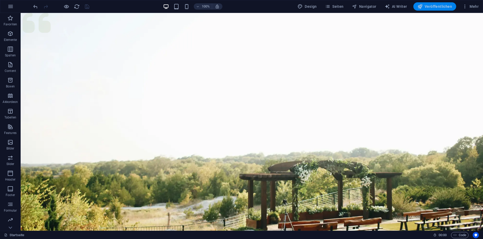
click at [442, 5] on span "Veröffentlichen" at bounding box center [435, 6] width 35 height 5
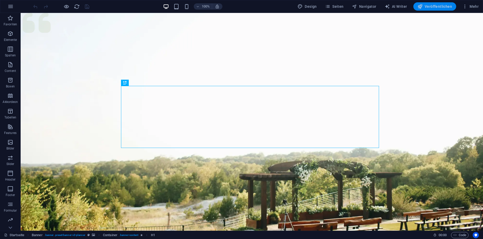
click at [426, 7] on span "Veröffentlichen" at bounding box center [435, 6] width 35 height 5
click at [179, 3] on div "100%" at bounding box center [193, 6] width 60 height 8
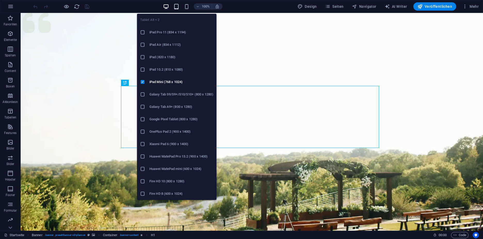
click at [179, 5] on icon "button" at bounding box center [176, 7] width 6 height 6
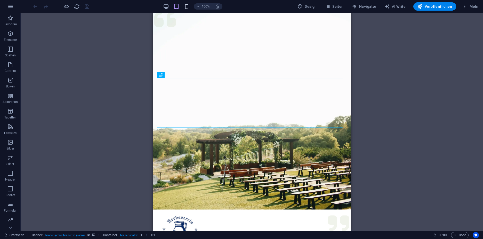
click at [186, 5] on icon "button" at bounding box center [187, 7] width 6 height 6
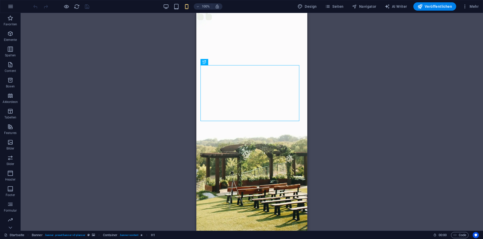
click at [167, 3] on div "100%" at bounding box center [193, 6] width 60 height 8
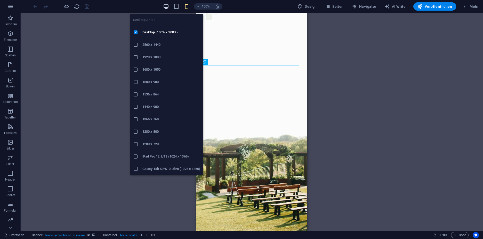
click at [167, 4] on icon "button" at bounding box center [166, 7] width 6 height 6
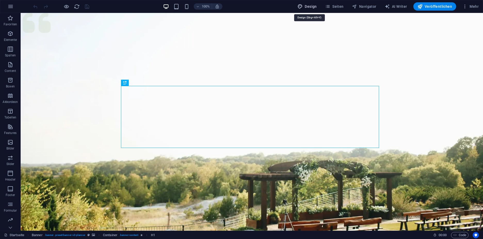
click at [311, 5] on span "Design" at bounding box center [307, 6] width 19 height 5
select select "px"
select select "300"
select select "px"
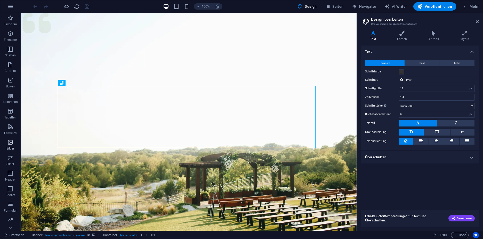
click at [13, 143] on icon "button" at bounding box center [10, 142] width 6 height 6
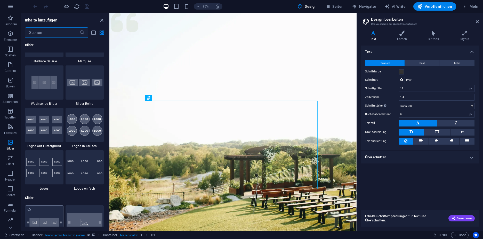
scroll to position [2773, 0]
click at [9, 37] on span "Elemente" at bounding box center [10, 36] width 21 height 12
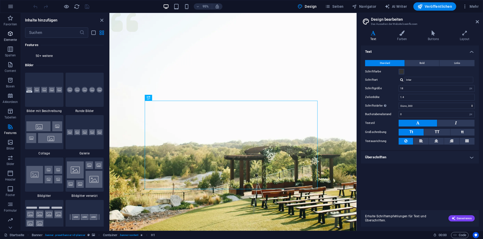
scroll to position [55, 0]
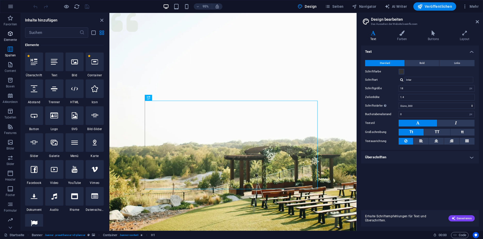
click at [11, 37] on span "Elemente" at bounding box center [10, 36] width 21 height 12
click at [10, 10] on button "button" at bounding box center [10, 6] width 12 height 12
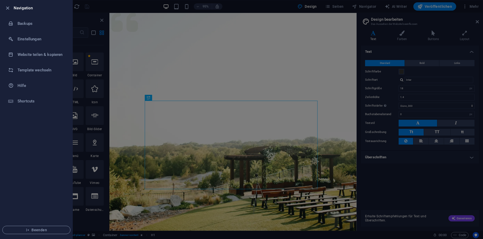
click at [154, 83] on div at bounding box center [241, 119] width 483 height 239
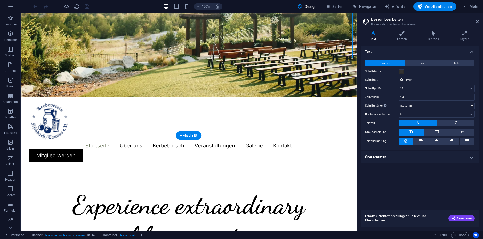
scroll to position [157, 0]
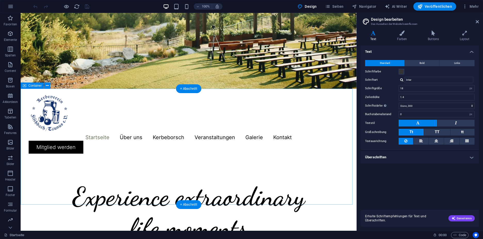
select select "px"
select select "header"
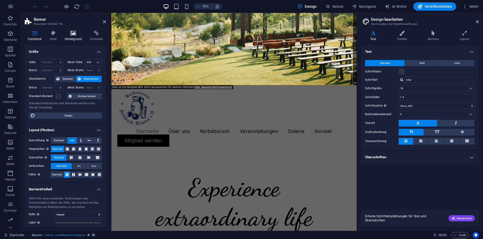
click at [76, 36] on h4 "Hintergrund" at bounding box center [74, 35] width 25 height 11
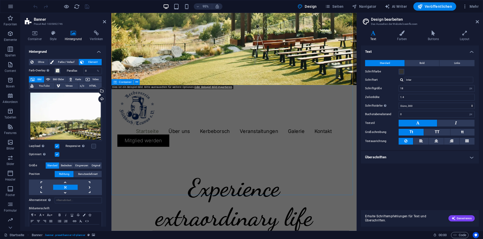
scroll to position [0, 0]
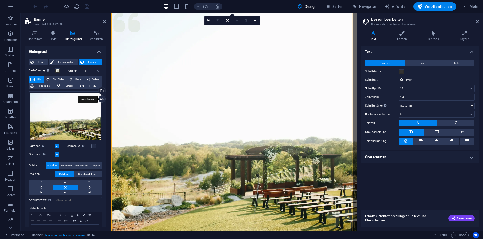
click at [102, 101] on div "Hochladen" at bounding box center [102, 100] width 8 height 8
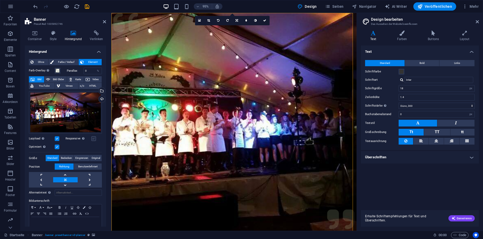
click at [93, 139] on label at bounding box center [93, 138] width 5 height 5
click at [0, 0] on input "Responsive Automatisch Retina-Bilder und kleinere Bilder auf Smartphones laden" at bounding box center [0, 0] width 0 height 0
click at [93, 139] on label at bounding box center [93, 138] width 5 height 5
click at [0, 0] on input "Responsive Automatisch Retina-Bilder und kleinere Bilder auf Smartphones laden" at bounding box center [0, 0] width 0 height 0
click at [56, 81] on span "Bild-Slider" at bounding box center [58, 79] width 13 height 6
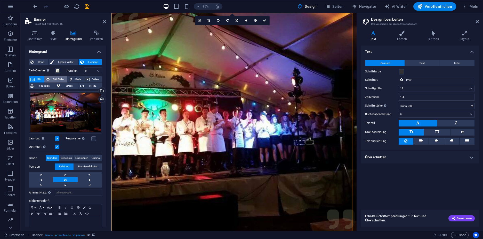
select select "ms"
select select "s"
select select "progressive"
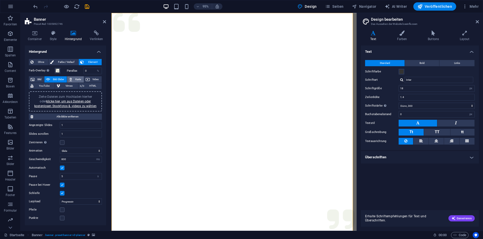
click at [80, 80] on span "Karte" at bounding box center [78, 79] width 8 height 6
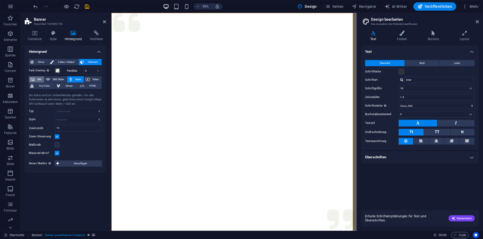
click at [39, 79] on span "Bild" at bounding box center [39, 79] width 6 height 6
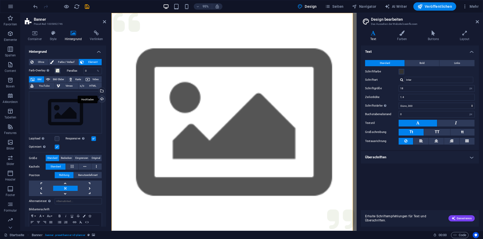
click at [99, 99] on div "Hochladen" at bounding box center [102, 100] width 8 height 8
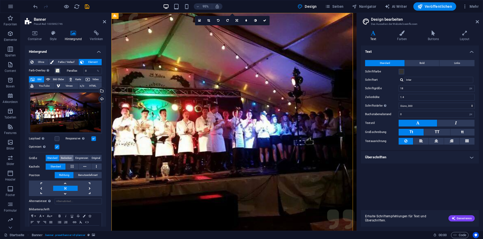
click at [68, 159] on span "Bedecken" at bounding box center [66, 158] width 11 height 6
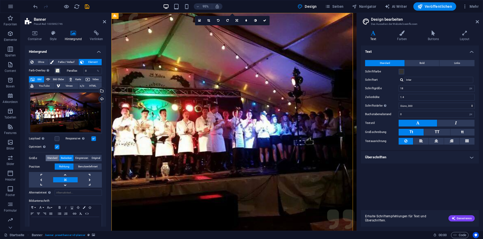
click at [51, 157] on span "Standard" at bounding box center [52, 158] width 10 height 6
click at [65, 63] on span "Farbe / Verlauf" at bounding box center [66, 62] width 22 height 6
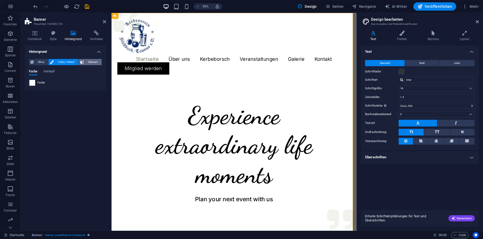
click at [88, 62] on span "Element" at bounding box center [92, 62] width 15 height 6
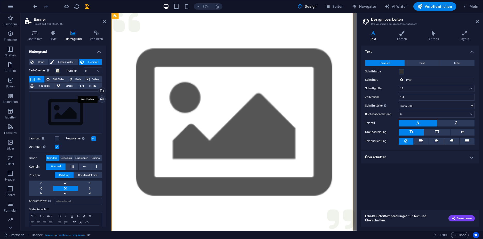
click at [100, 99] on div "Hochladen" at bounding box center [102, 100] width 8 height 8
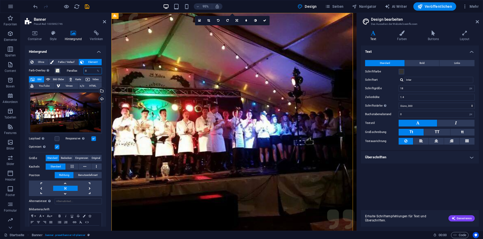
click at [91, 71] on input "0" at bounding box center [93, 71] width 18 height 6
click at [81, 50] on h4 "Hintergrund" at bounding box center [65, 49] width 81 height 9
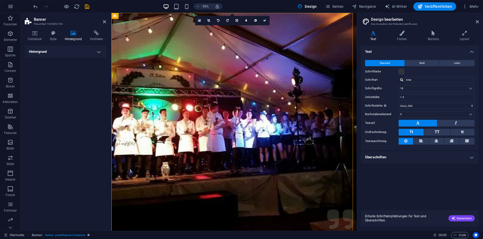
click at [85, 56] on h4 "Hintergrund" at bounding box center [65, 51] width 81 height 12
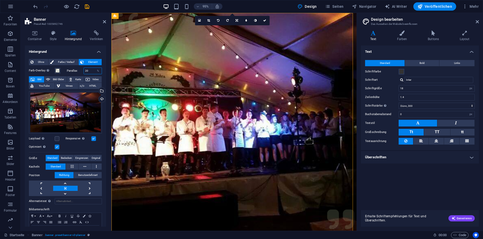
click at [90, 70] on input "20" at bounding box center [93, 71] width 18 height 6
type input "0"
click at [56, 137] on label at bounding box center [57, 138] width 5 height 5
click at [0, 0] on input "Lazyload Bilder auf Seite nachträglich laden. Verbessert Ladezeit (Pagespeed)." at bounding box center [0, 0] width 0 height 0
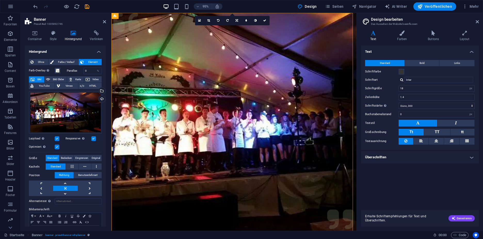
click at [59, 147] on div "Optimiert Bilder werden komprimiert für eine bessere Ladegeschwindigkeit der We…" at bounding box center [65, 147] width 73 height 6
click at [58, 146] on label at bounding box center [57, 146] width 5 height 5
click at [0, 0] on input "Optimiert Bilder werden komprimiert für eine bessere Ladegeschwindigkeit der We…" at bounding box center [0, 0] width 0 height 0
click at [58, 146] on label at bounding box center [57, 146] width 5 height 5
click at [0, 0] on input "Optimiert Bilder werden komprimiert für eine bessere Ladegeschwindigkeit der We…" at bounding box center [0, 0] width 0 height 0
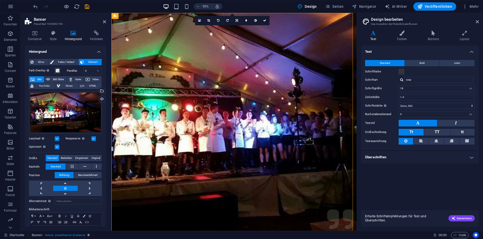
click at [60, 138] on div "Lazyload Bilder auf Seite nachträglich laden. Verbessert Ladezeit (Pagespeed)." at bounding box center [47, 138] width 37 height 6
click at [478, 19] on h2 "Design bearbeiten" at bounding box center [425, 19] width 108 height 5
click at [478, 21] on icon at bounding box center [477, 22] width 3 height 4
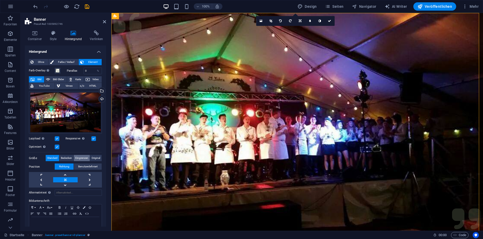
click at [78, 158] on span "Eingrenzen" at bounding box center [81, 158] width 13 height 6
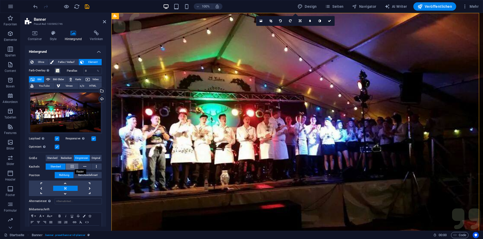
click at [74, 166] on button at bounding box center [72, 166] width 12 height 6
click at [83, 167] on icon at bounding box center [84, 166] width 3 height 6
click at [94, 167] on button at bounding box center [96, 166] width 10 height 6
click at [59, 193] on link at bounding box center [65, 192] width 24 height 5
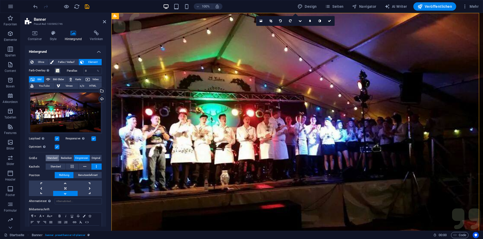
click at [50, 158] on span "Standard" at bounding box center [52, 158] width 10 height 6
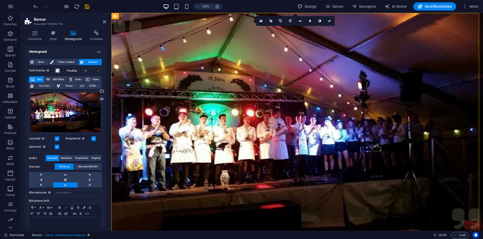
click at [67, 185] on link at bounding box center [65, 184] width 24 height 5
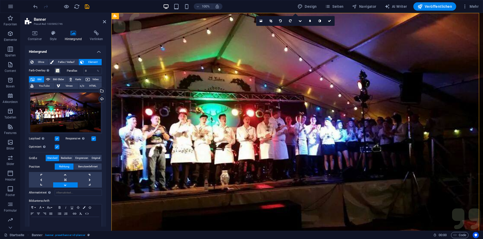
click at [67, 185] on link at bounding box center [65, 184] width 24 height 5
click at [92, 88] on span "HTML" at bounding box center [93, 86] width 14 height 6
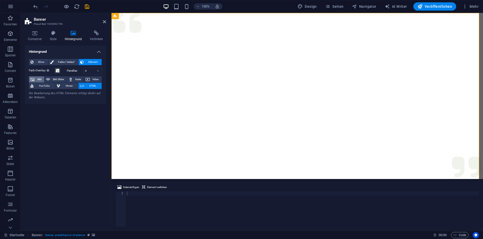
click at [35, 80] on button "Bild" at bounding box center [36, 79] width 15 height 6
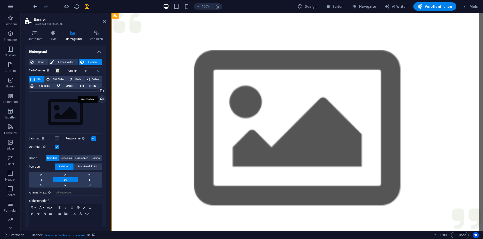
click at [103, 99] on div "Hochladen" at bounding box center [102, 100] width 8 height 8
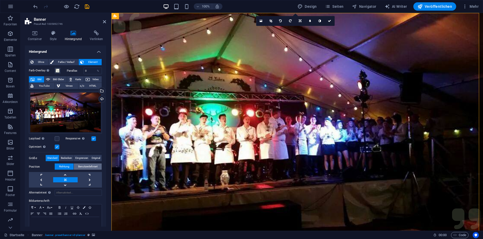
click at [85, 166] on span "Benutzerdefiniert" at bounding box center [87, 166] width 19 height 6
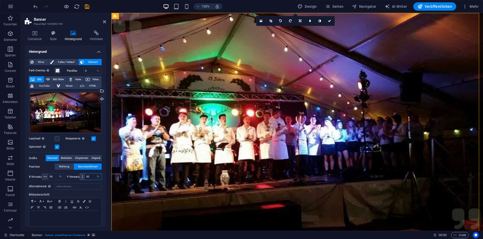
click at [92, 177] on input "50" at bounding box center [93, 176] width 17 height 6
click at [79, 193] on label "Bildunterschrift" at bounding box center [65, 194] width 73 height 6
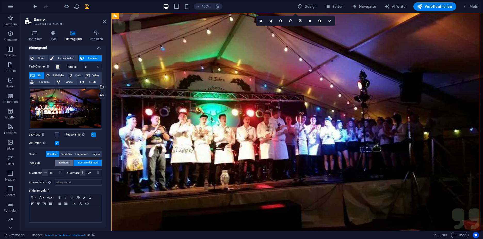
click at [66, 164] on span "Richtung" at bounding box center [64, 162] width 10 height 6
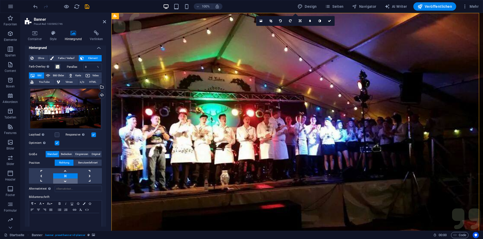
click at [64, 178] on link at bounding box center [65, 180] width 24 height 5
click at [87, 162] on span "Benutzerdefiniert" at bounding box center [87, 162] width 19 height 6
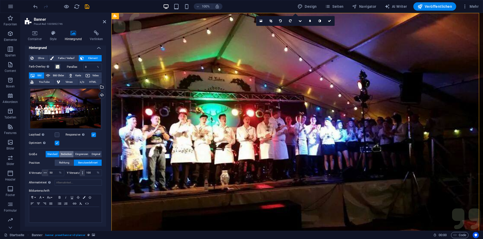
click at [64, 154] on span "Bedecken" at bounding box center [66, 154] width 11 height 6
click at [85, 152] on span "Eingrenzen" at bounding box center [81, 154] width 13 height 6
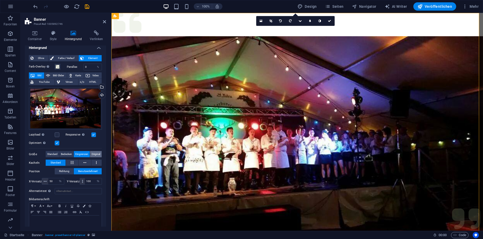
click at [93, 154] on span "Original" at bounding box center [96, 154] width 9 height 6
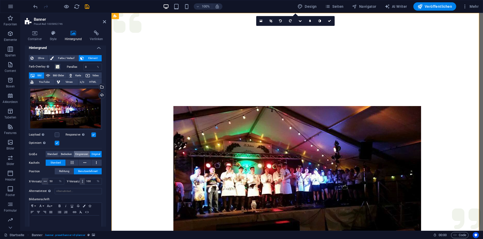
click at [83, 154] on span "Eingrenzen" at bounding box center [81, 154] width 13 height 6
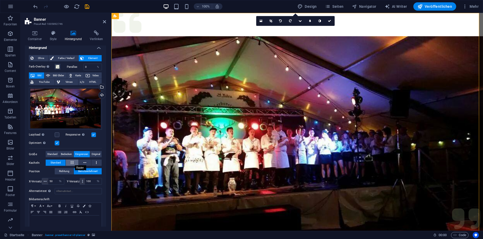
click at [74, 163] on button at bounding box center [72, 162] width 12 height 6
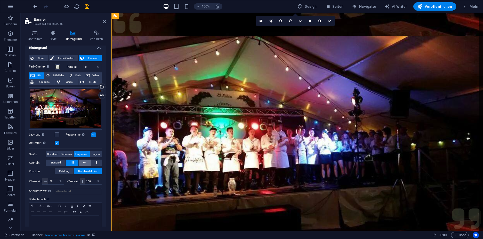
click at [83, 163] on icon at bounding box center [84, 162] width 3 height 6
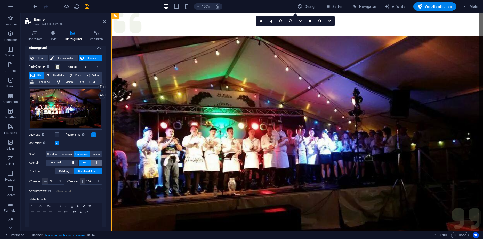
click at [92, 162] on button at bounding box center [96, 162] width 10 height 6
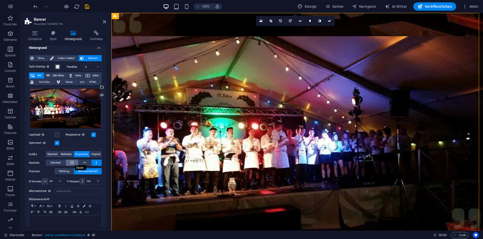
click at [75, 161] on button at bounding box center [72, 162] width 12 height 6
click at [87, 162] on button at bounding box center [85, 162] width 12 height 6
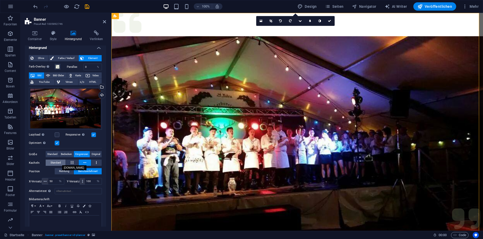
click at [57, 162] on span "Standard" at bounding box center [56, 162] width 10 height 6
click at [68, 170] on span "Richtung" at bounding box center [64, 171] width 10 height 6
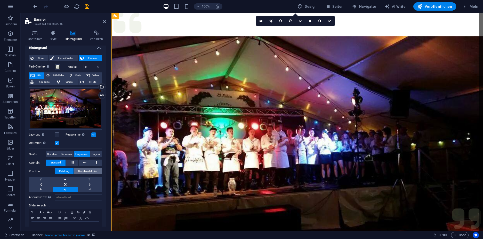
click at [86, 171] on span "Benutzerdefiniert" at bounding box center [87, 171] width 19 height 6
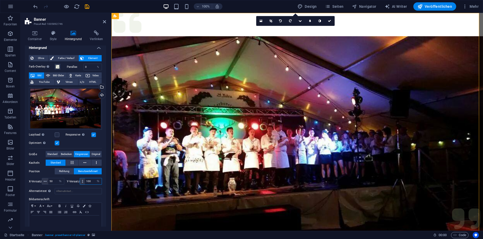
click at [90, 180] on input "100" at bounding box center [93, 181] width 17 height 6
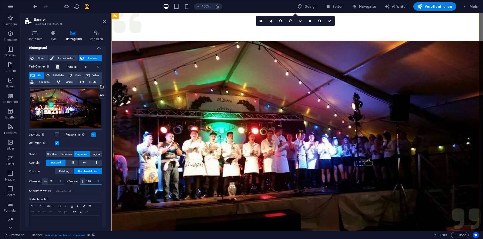
click at [90, 180] on input "120" at bounding box center [93, 181] width 17 height 6
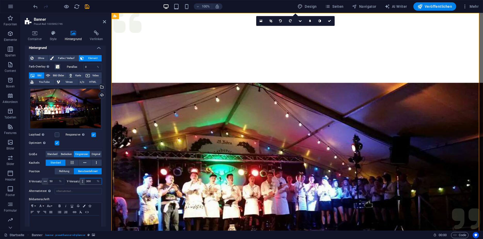
click at [90, 180] on input "300" at bounding box center [93, 181] width 17 height 6
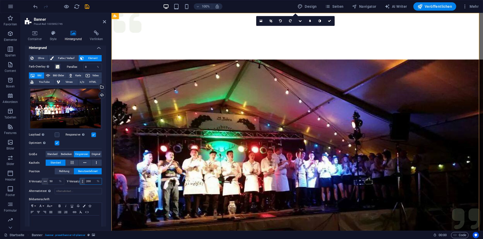
click at [90, 180] on input "200" at bounding box center [93, 181] width 17 height 6
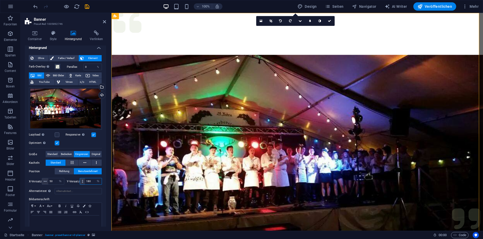
click at [90, 180] on input "180" at bounding box center [93, 181] width 17 height 6
type input "190"
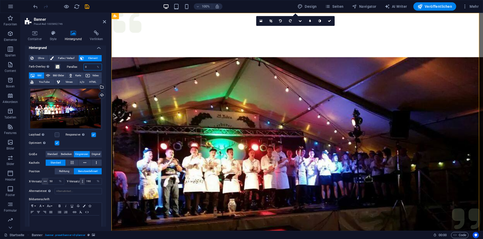
click at [88, 67] on input "0" at bounding box center [93, 67] width 18 height 6
type input "50"
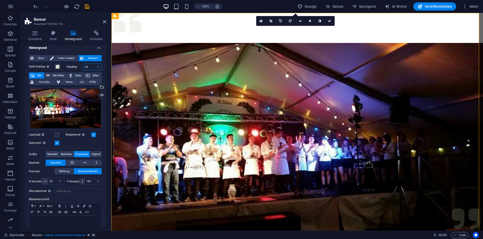
click at [88, 67] on input "50" at bounding box center [93, 67] width 18 height 6
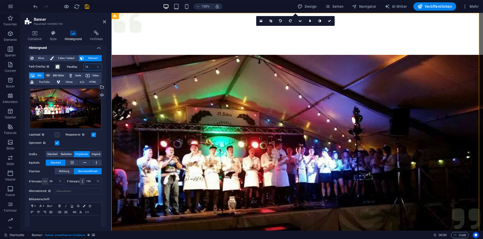
click at [88, 67] on input "10" at bounding box center [93, 67] width 18 height 6
type input "0"
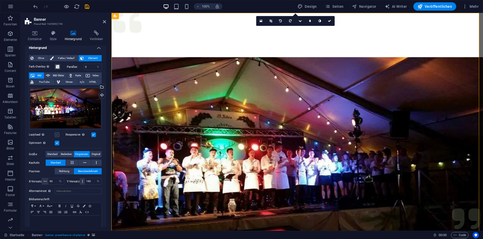
click at [57, 134] on label at bounding box center [57, 134] width 5 height 5
click at [0, 0] on input "Lazyload Bilder auf Seite nachträglich laden. Verbessert Ladezeit (Pagespeed)." at bounding box center [0, 0] width 0 height 0
click at [57, 134] on label at bounding box center [57, 134] width 5 height 5
click at [0, 0] on input "Lazyload Bilder auf Seite nachträglich laden. Verbessert Ladezeit (Pagespeed)." at bounding box center [0, 0] width 0 height 0
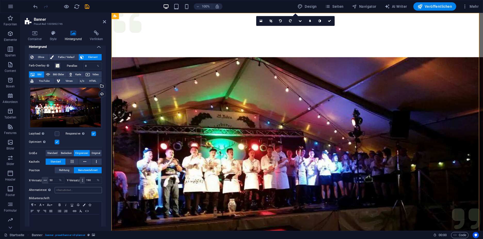
scroll to position [0, 0]
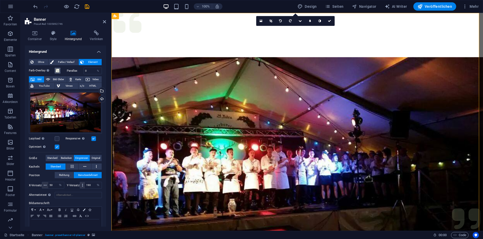
click at [56, 70] on span at bounding box center [57, 70] width 4 height 4
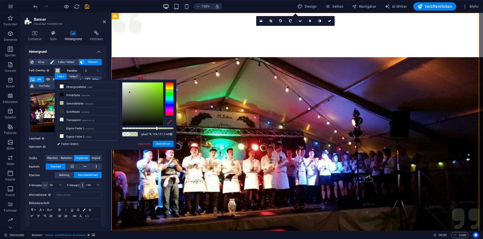
drag, startPoint x: 133, startPoint y: 127, endPoint x: 156, endPoint y: 129, distance: 23.3
click at [156, 129] on div at bounding box center [157, 128] width 2 height 4
click at [170, 90] on div at bounding box center [169, 99] width 8 height 34
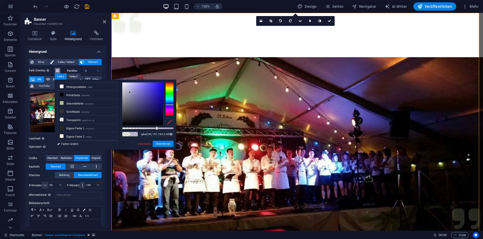
drag, startPoint x: 170, startPoint y: 90, endPoint x: 172, endPoint y: 105, distance: 14.4
click at [172, 105] on div at bounding box center [169, 104] width 8 height 1
click at [157, 126] on div at bounding box center [157, 128] width 2 height 4
click at [146, 93] on div at bounding box center [142, 103] width 41 height 43
click at [153, 92] on div at bounding box center [142, 103] width 41 height 43
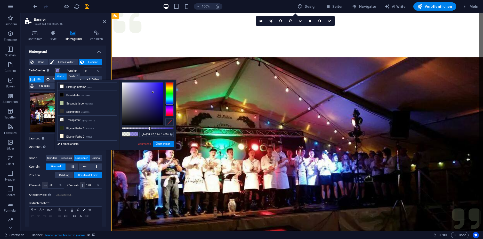
drag, startPoint x: 152, startPoint y: 126, endPoint x: 147, endPoint y: 125, distance: 5.4
click at [147, 125] on div "rgba(60, 47, 194, 0.485) Unterstützte Formate: #0852ed rgb(8, 82, 237) rgba(8, …" at bounding box center [147, 152] width 57 height 145
click at [151, 93] on div at bounding box center [142, 103] width 41 height 43
type input "rgba(250, 250, 250, 0.48)"
drag, startPoint x: 151, startPoint y: 93, endPoint x: 112, endPoint y: 83, distance: 40.9
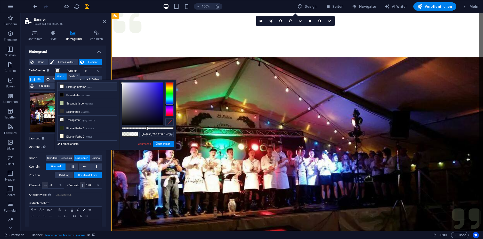
click at [112, 83] on div "less Hintergrundfarbe #ffffff Primärfarbe #000000 [GEOGRAPHIC_DATA] #b2c29d Sch…" at bounding box center [116, 115] width 122 height 70
click at [162, 143] on button "Übernehmen" at bounding box center [163, 143] width 21 height 6
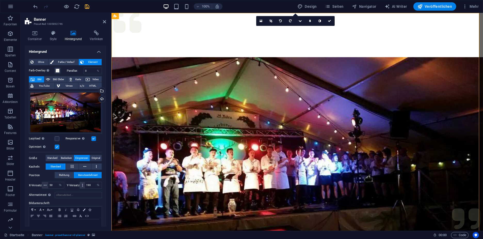
click at [86, 5] on icon "save" at bounding box center [87, 7] width 6 height 6
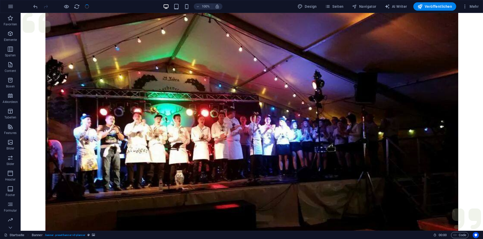
checkbox input "false"
click at [12, 144] on icon "button" at bounding box center [10, 142] width 6 height 6
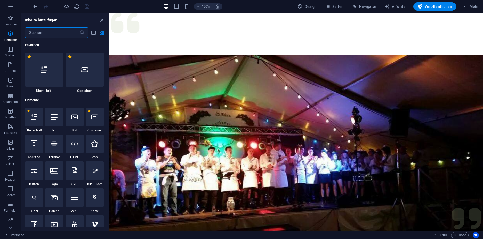
scroll to position [2617, 0]
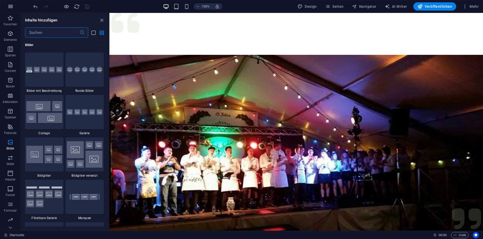
click at [11, 11] on button "button" at bounding box center [10, 6] width 12 height 12
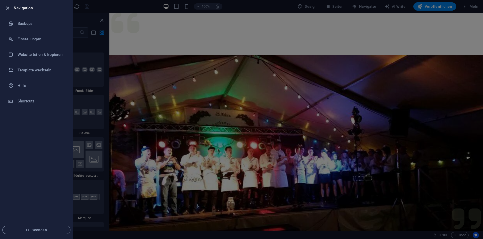
click at [7, 7] on icon "button" at bounding box center [8, 8] width 6 height 6
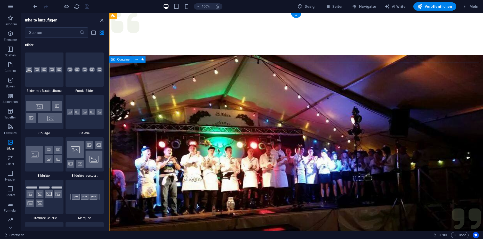
click at [102, 20] on icon "close panel" at bounding box center [102, 20] width 6 height 6
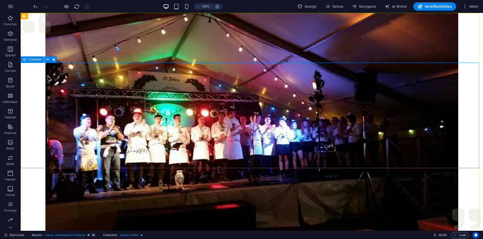
click at [32, 59] on span "Container" at bounding box center [34, 59] width 13 height 3
click at [11, 179] on p "Header" at bounding box center [10, 179] width 10 height 4
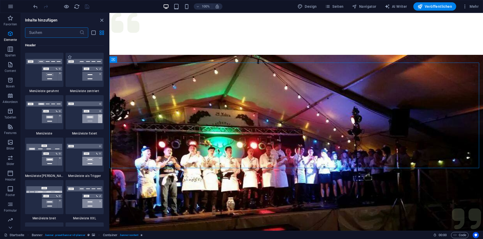
scroll to position [3108, 0]
click at [46, 110] on img at bounding box center [44, 112] width 36 height 22
click at [109, 111] on div "Ziehe hier rein, um den vorhandenen Inhalt zu ersetzen. Drücke "Strg", wenn du …" at bounding box center [296, 121] width 374 height 217
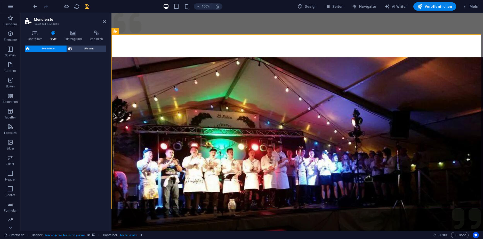
select select "rem"
select select "preset-menu-v2-default"
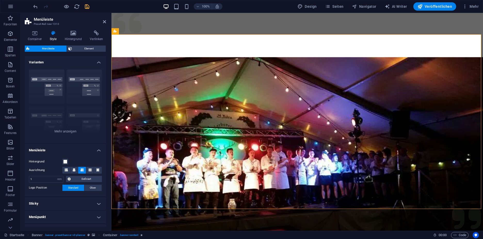
scroll to position [211, 0]
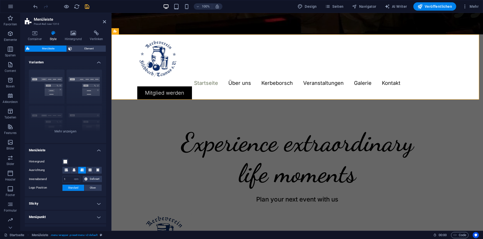
click at [102, 20] on h2 "Menüleiste" at bounding box center [70, 19] width 72 height 5
click at [103, 20] on icon at bounding box center [104, 22] width 3 height 4
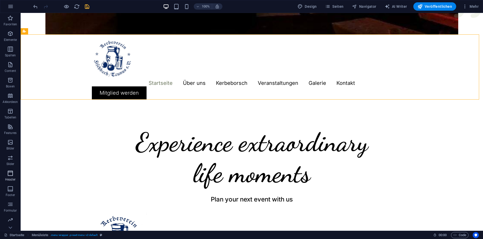
click at [11, 176] on icon "button" at bounding box center [10, 173] width 6 height 6
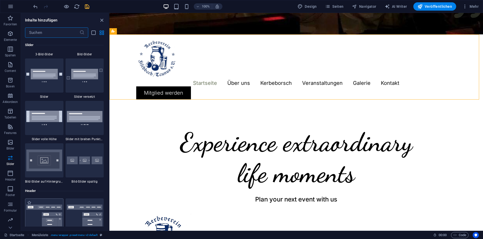
scroll to position [2964, 0]
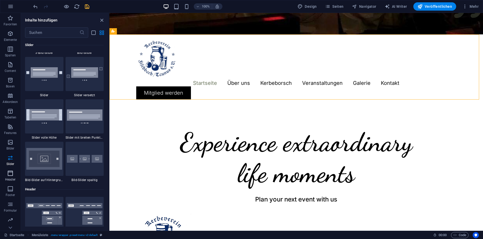
click at [9, 179] on p "Header" at bounding box center [10, 179] width 10 height 4
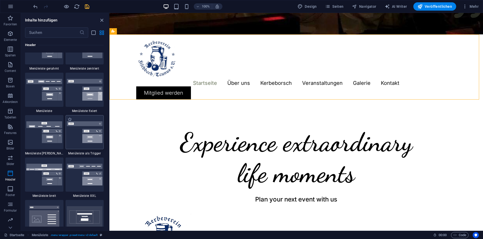
scroll to position [3130, 0]
click at [76, 178] on img at bounding box center [85, 175] width 36 height 22
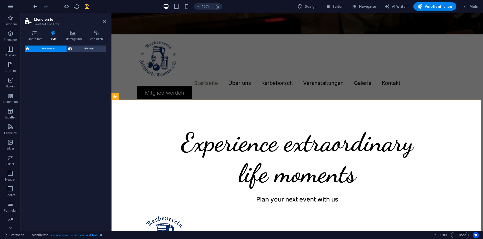
select select "rem"
select select "preset-menu-v2-xxl"
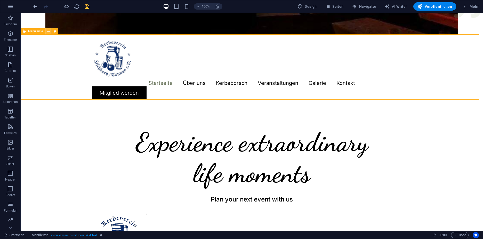
click at [47, 34] on icon at bounding box center [48, 31] width 3 height 5
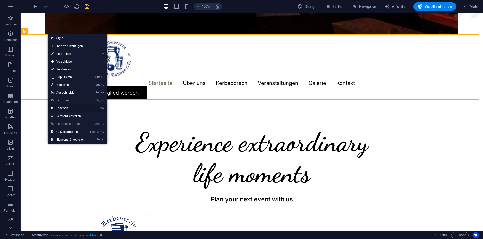
click at [66, 107] on link "⌦ Löschen" at bounding box center [68, 108] width 40 height 8
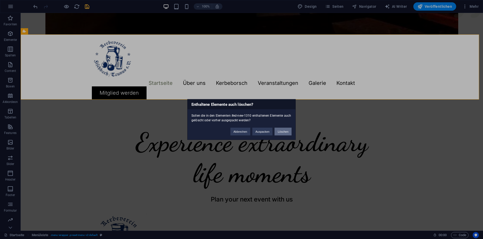
click at [283, 130] on button "Löschen" at bounding box center [283, 132] width 17 height 8
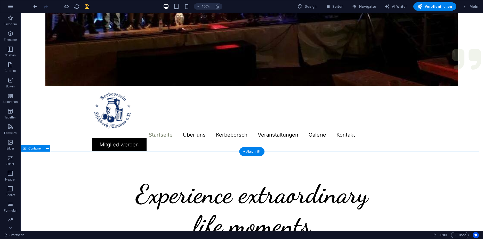
scroll to position [160, 0]
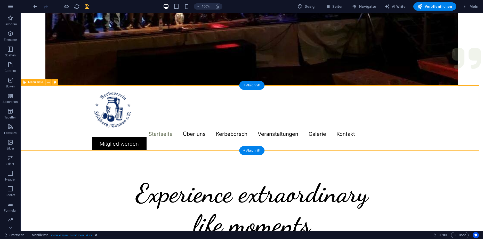
drag, startPoint x: 73, startPoint y: 97, endPoint x: 75, endPoint y: 86, distance: 10.8
click at [50, 83] on icon at bounding box center [48, 82] width 3 height 5
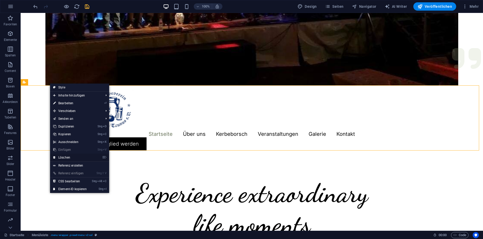
click at [80, 155] on link "⌦ Löschen" at bounding box center [70, 157] width 40 height 8
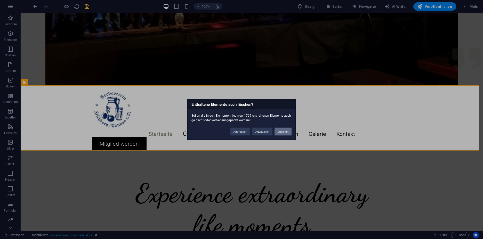
click at [285, 131] on button "Löschen" at bounding box center [283, 132] width 17 height 8
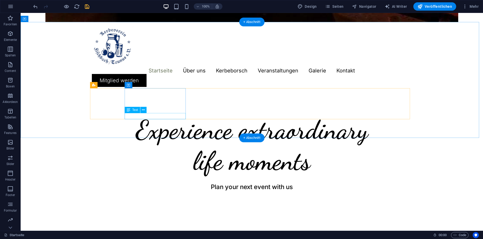
scroll to position [0, 0]
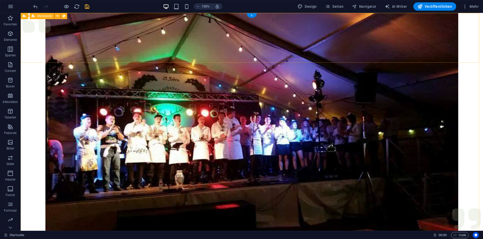
click at [46, 17] on span "Menüleiste" at bounding box center [44, 15] width 15 height 3
click at [57, 16] on icon at bounding box center [57, 15] width 3 height 5
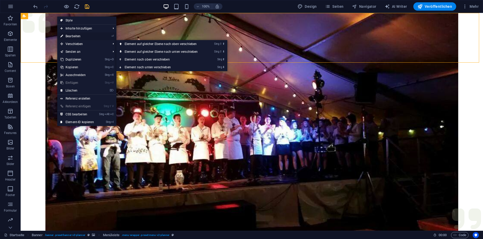
click at [89, 37] on link "⏎ Bearbeiten" at bounding box center [77, 36] width 40 height 8
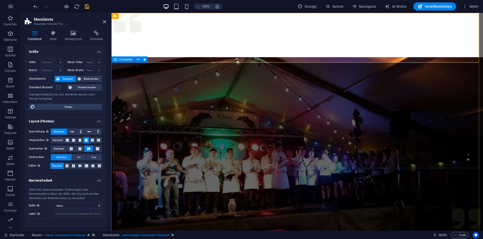
scroll to position [0, 0]
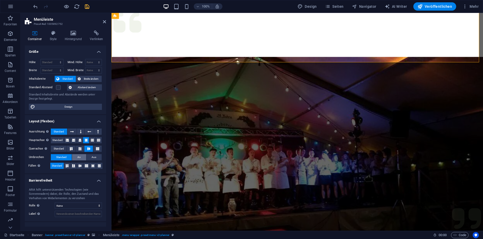
click at [81, 157] on button "An" at bounding box center [79, 157] width 14 height 6
click at [93, 158] on span "Aus" at bounding box center [94, 157] width 5 height 6
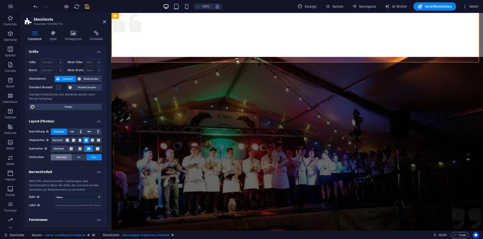
click at [55, 157] on button "Standard" at bounding box center [61, 157] width 21 height 6
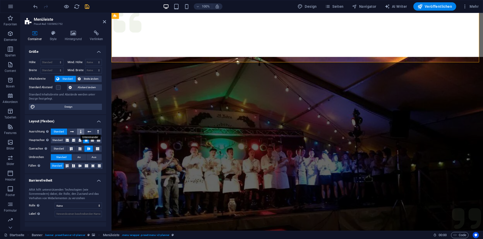
click at [81, 134] on button at bounding box center [80, 131] width 7 height 6
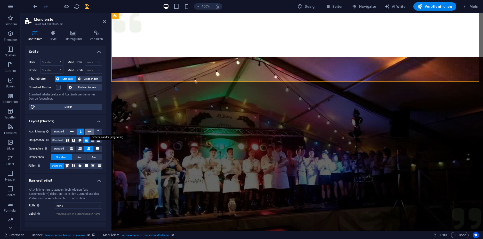
click at [90, 133] on icon at bounding box center [90, 131] width 4 height 6
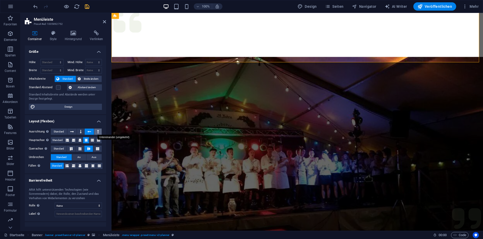
click at [100, 133] on button at bounding box center [97, 131] width 7 height 6
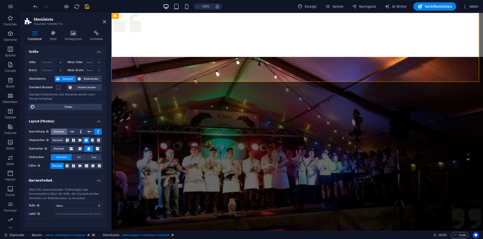
click at [59, 128] on span "Standard" at bounding box center [59, 131] width 10 height 6
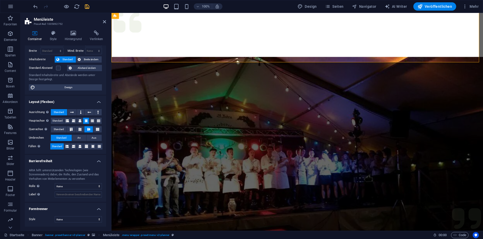
scroll to position [0, 0]
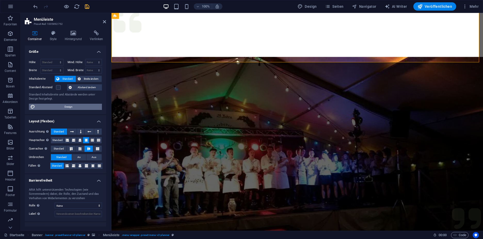
click at [65, 107] on span "Design" at bounding box center [69, 107] width 64 height 6
select select "rem"
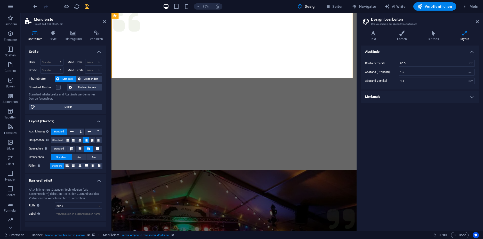
click at [424, 93] on h4 "Merkmale" at bounding box center [420, 96] width 118 height 12
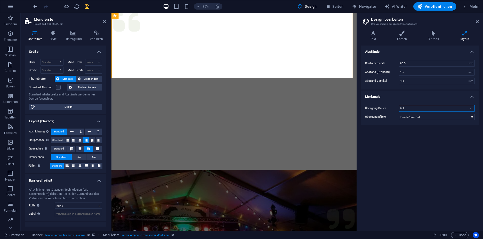
click at [416, 108] on input "0.3" at bounding box center [437, 108] width 76 height 6
click at [423, 117] on select "Ease Ease In Ease Out Ease In/Ease Out Linear" at bounding box center [437, 117] width 76 height 6
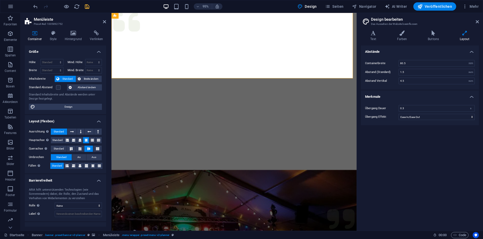
click at [422, 122] on div "Übergang [PERSON_NAME] 0.3 s Übergang Effekt Ease Ease In Ease Out Ease In/Ease…" at bounding box center [420, 112] width 120 height 25
click at [424, 118] on select "Ease Ease In Ease Out Ease In/Ease Out Linear" at bounding box center [437, 117] width 76 height 6
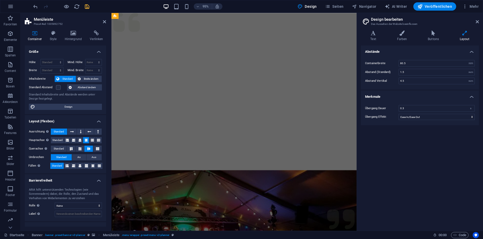
click at [89, 9] on icon "save" at bounding box center [87, 7] width 6 height 6
checkbox input "false"
